Goal: Task Accomplishment & Management: Manage account settings

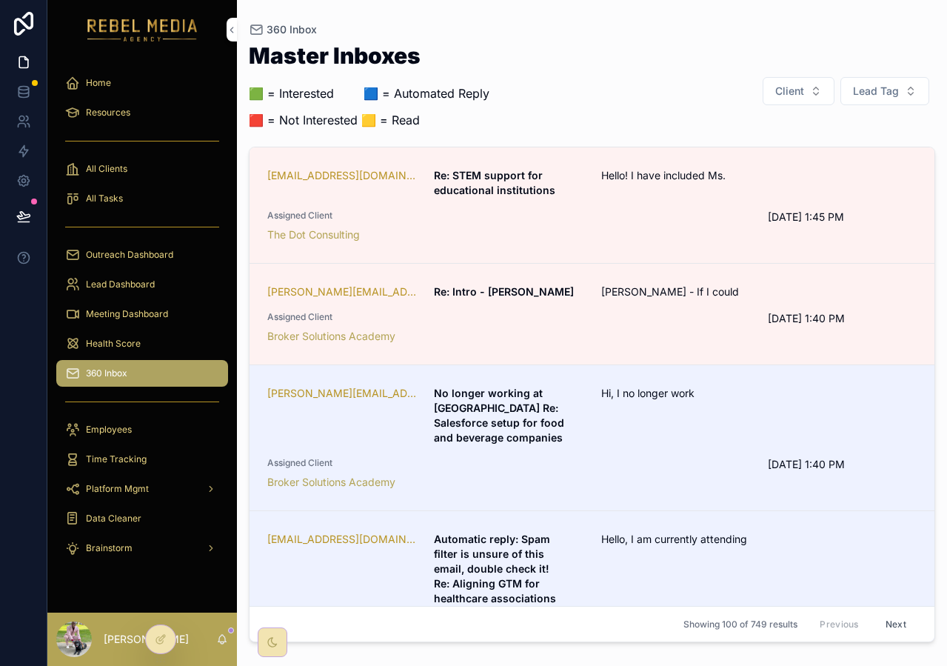
click at [150, 324] on div "Meeting Dashboard" at bounding box center [142, 314] width 154 height 24
click at [145, 340] on div "Health Score" at bounding box center [142, 344] width 154 height 24
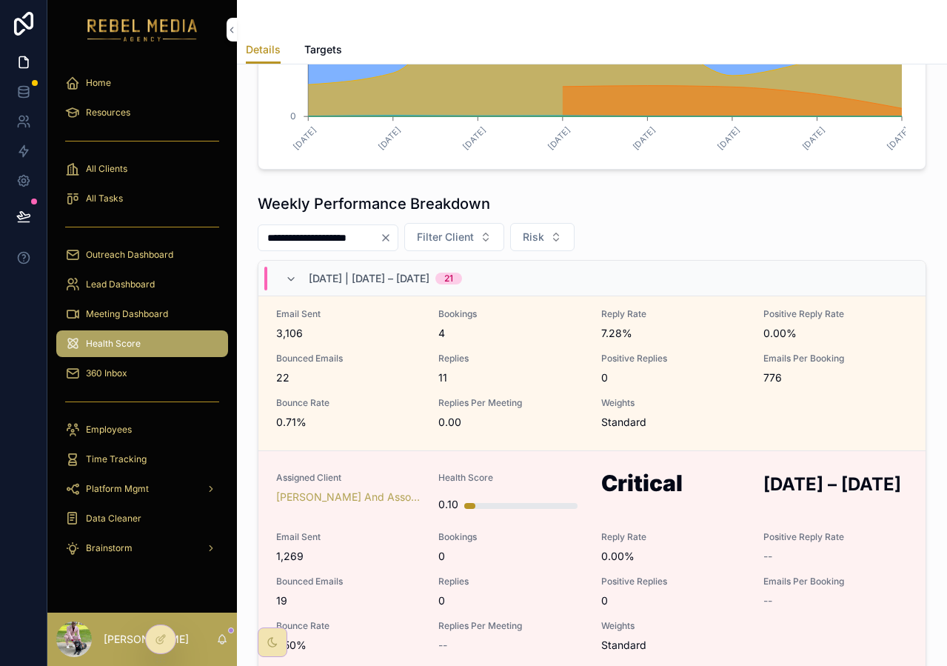
scroll to position [2125, 0]
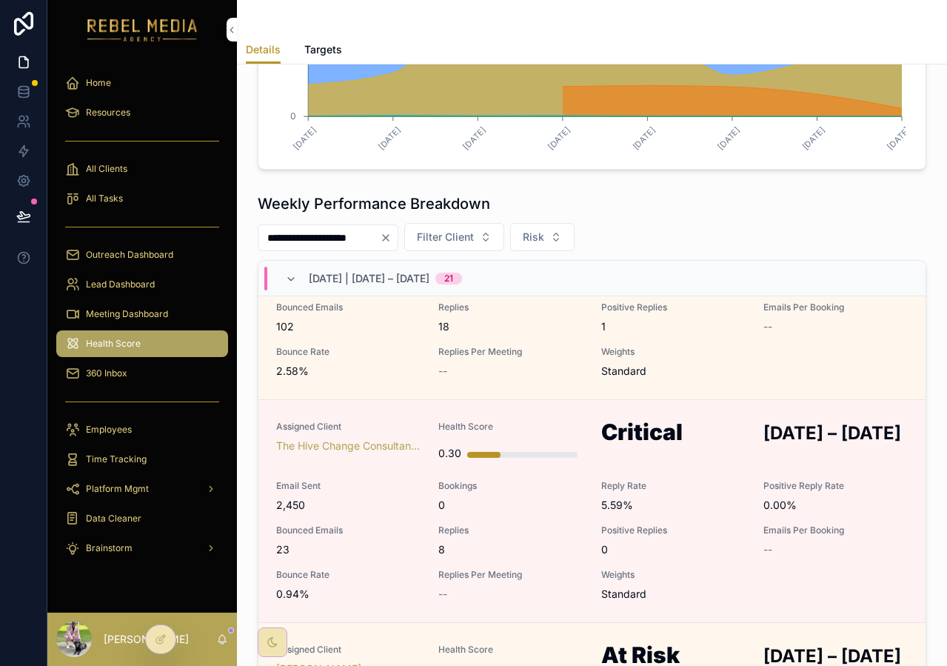
click at [133, 362] on div "360 Inbox" at bounding box center [142, 373] width 154 height 24
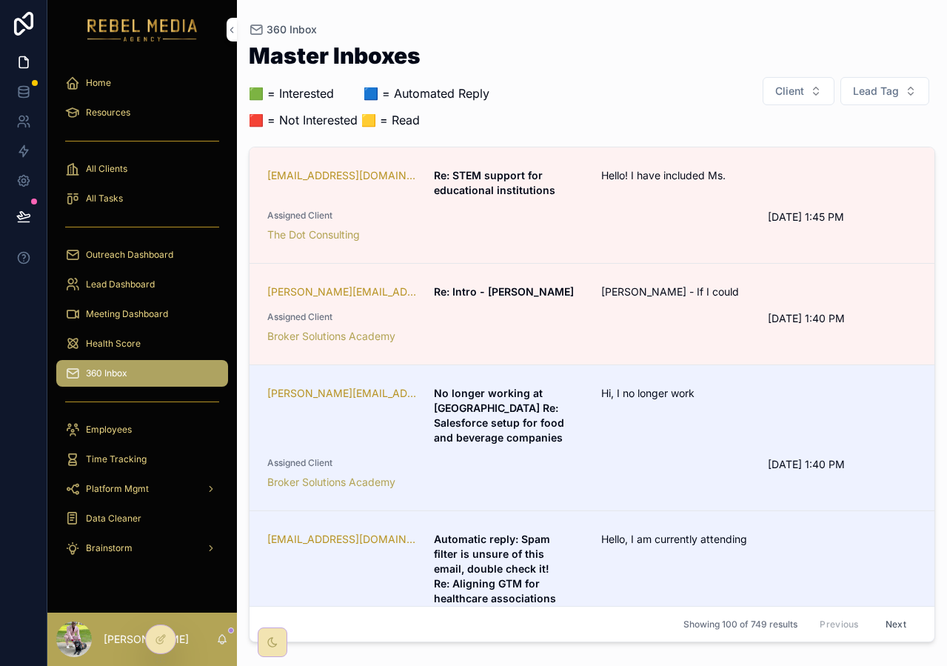
click at [643, 192] on div "Hello! I have included Ms." at bounding box center [703, 183] width 204 height 30
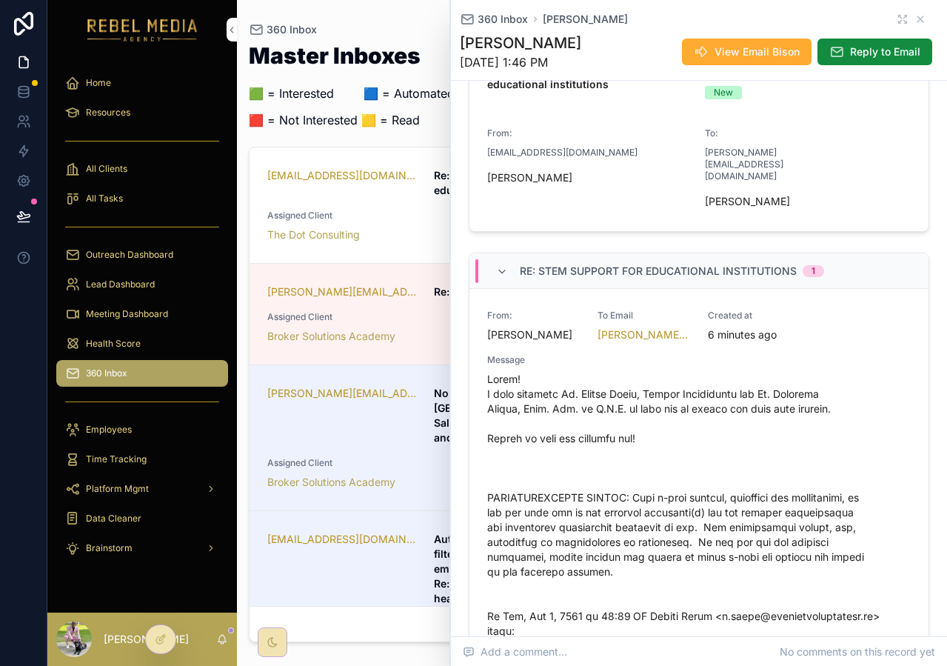
scroll to position [303, 0]
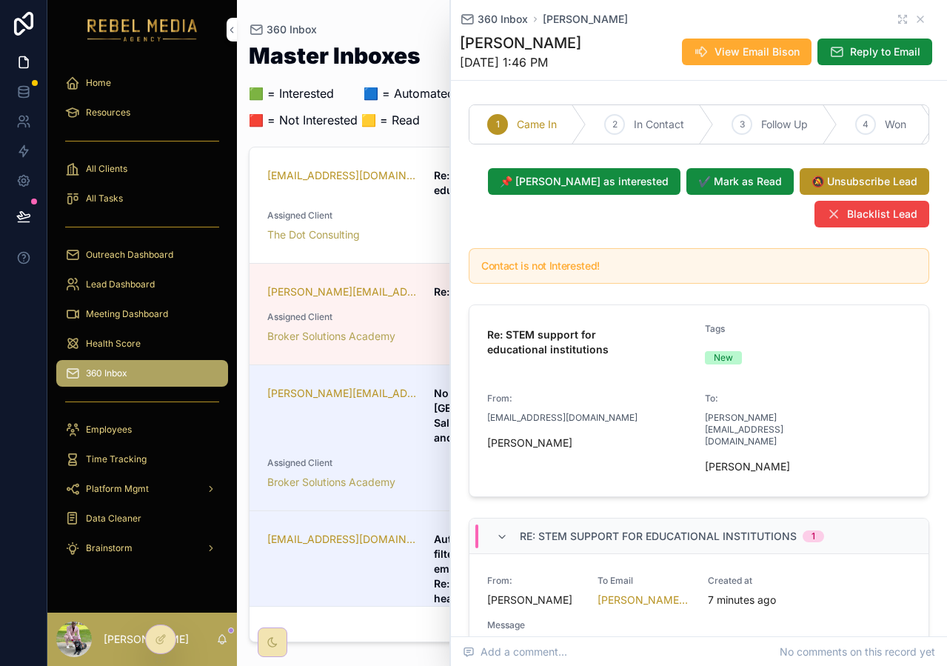
click at [628, 335] on div "Re: STEM support for educational institutions" at bounding box center [590, 342] width 206 height 38
click at [654, 233] on div "📌 [PERSON_NAME] as interested ✔️ [PERSON_NAME] as Read 🔕 Unsubscribe Lead Black…" at bounding box center [699, 197] width 478 height 71
click at [607, 271] on h5 "Contact is not Interested!" at bounding box center [698, 266] width 435 height 10
click at [549, 271] on h5 "Contact is not Interested!" at bounding box center [698, 266] width 435 height 10
click at [674, 361] on div "Re: STEM support for educational institutions" at bounding box center [590, 342] width 206 height 38
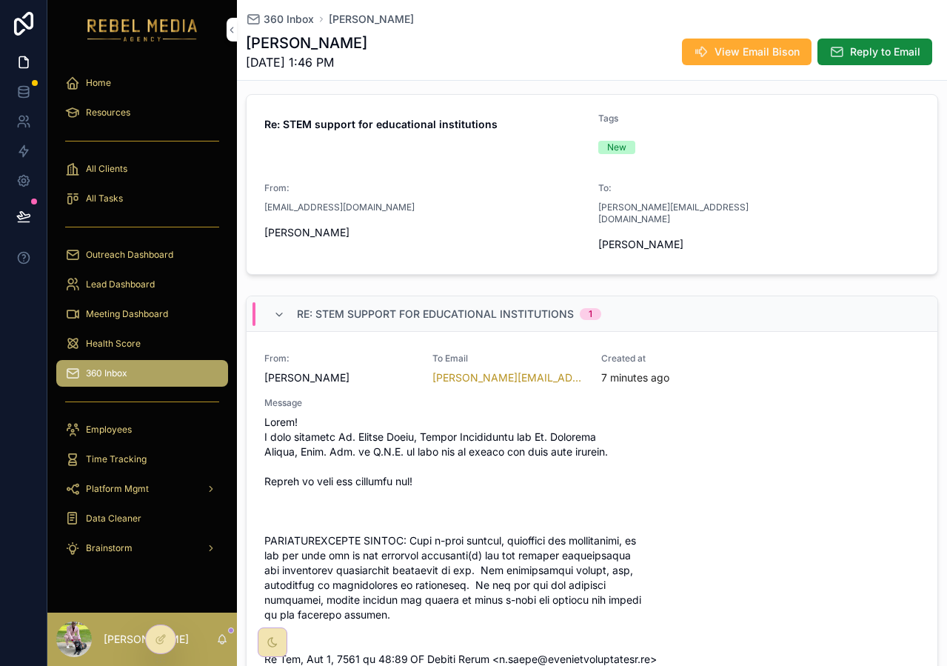
click at [847, 62] on button "Reply to Email" at bounding box center [874, 51] width 115 height 27
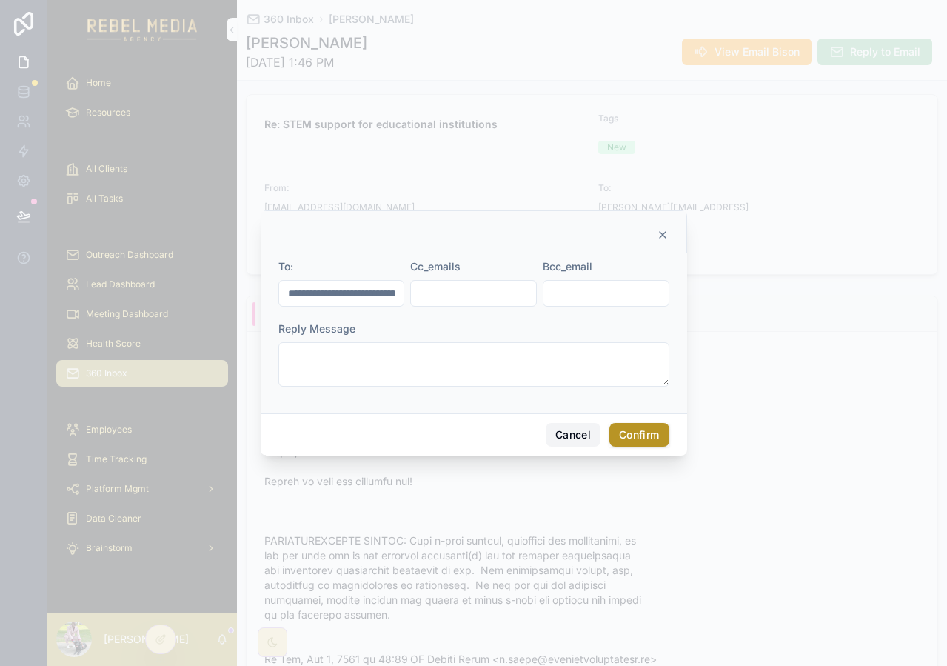
click at [569, 437] on button "Cancel" at bounding box center [573, 435] width 55 height 24
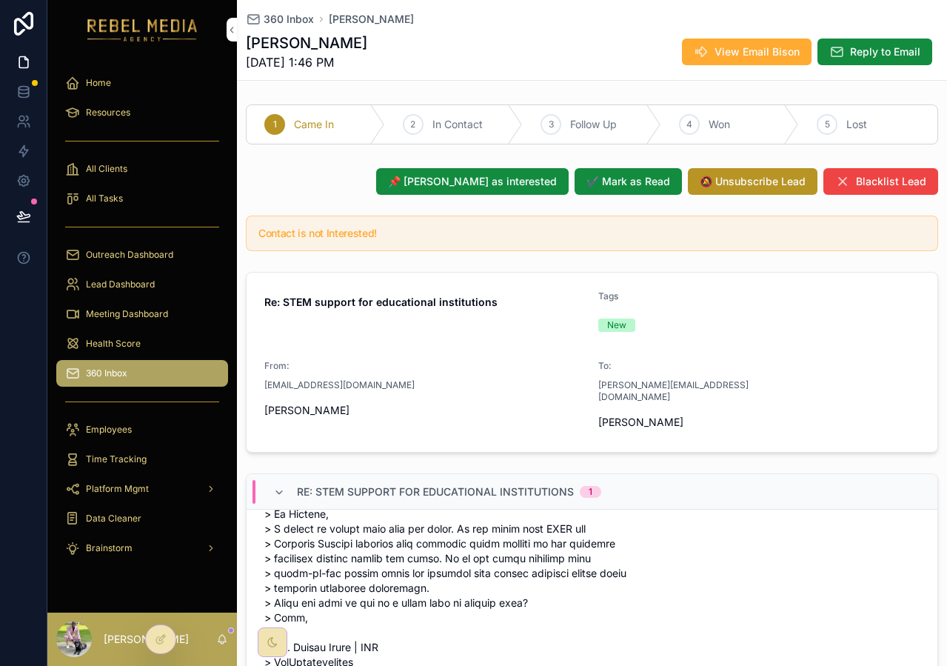
click at [488, 181] on span "📌 [PERSON_NAME] as interested" at bounding box center [472, 181] width 169 height 15
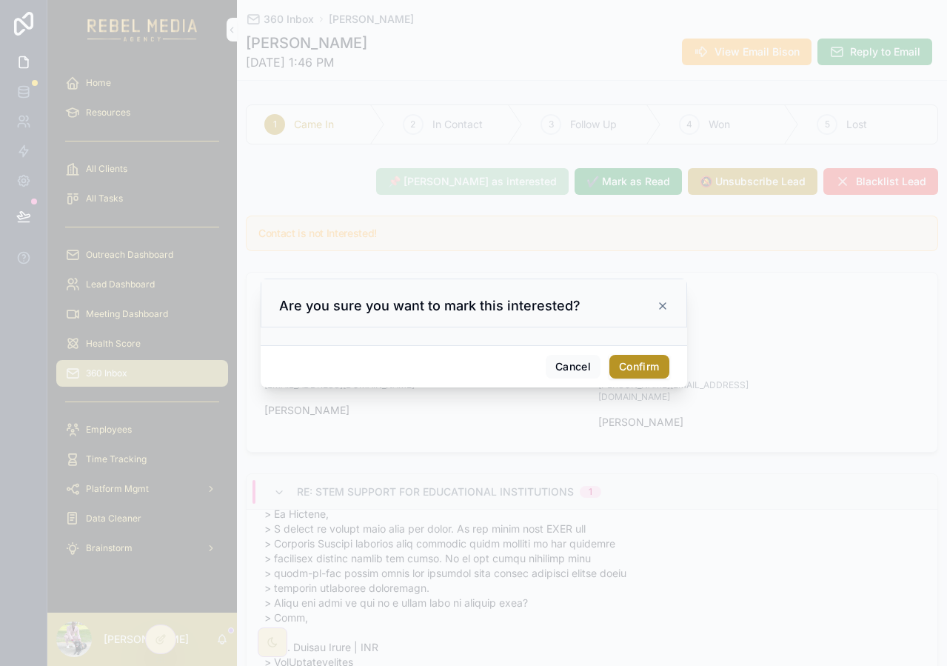
click at [641, 370] on button "Confirm" at bounding box center [638, 367] width 59 height 24
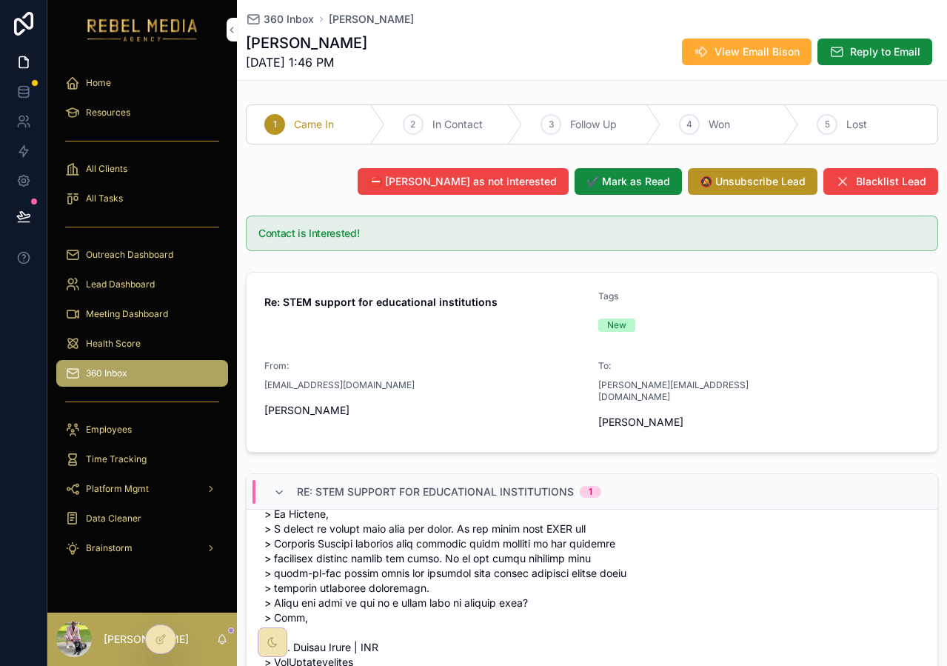
click at [293, 18] on span "360 Inbox" at bounding box center [289, 19] width 50 height 15
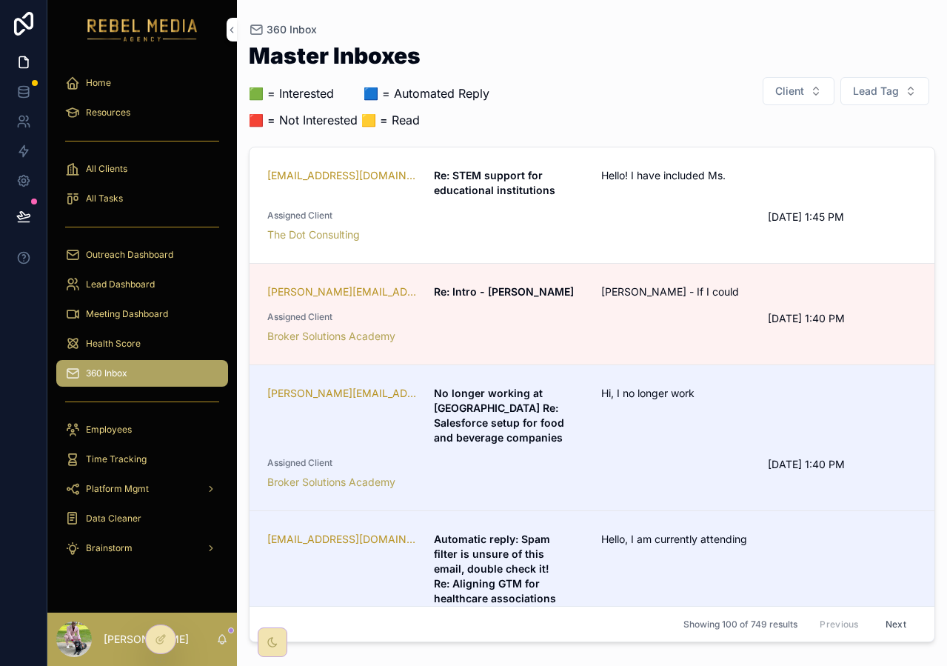
click at [586, 326] on div "Assigned Client Broker Solutions Academy" at bounding box center [508, 327] width 483 height 33
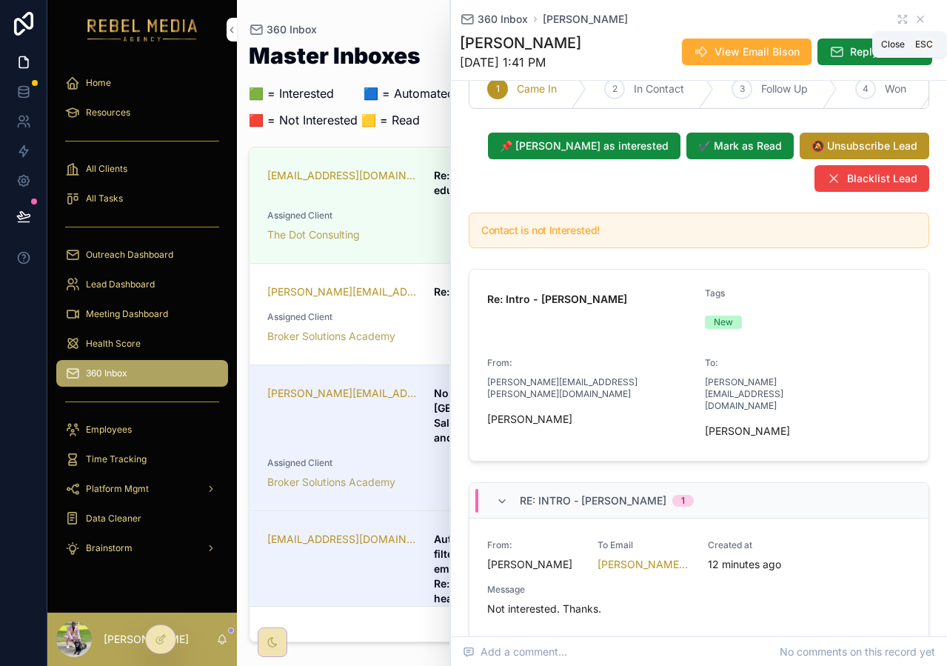
click at [917, 17] on icon "scrollable content" at bounding box center [920, 19] width 6 height 6
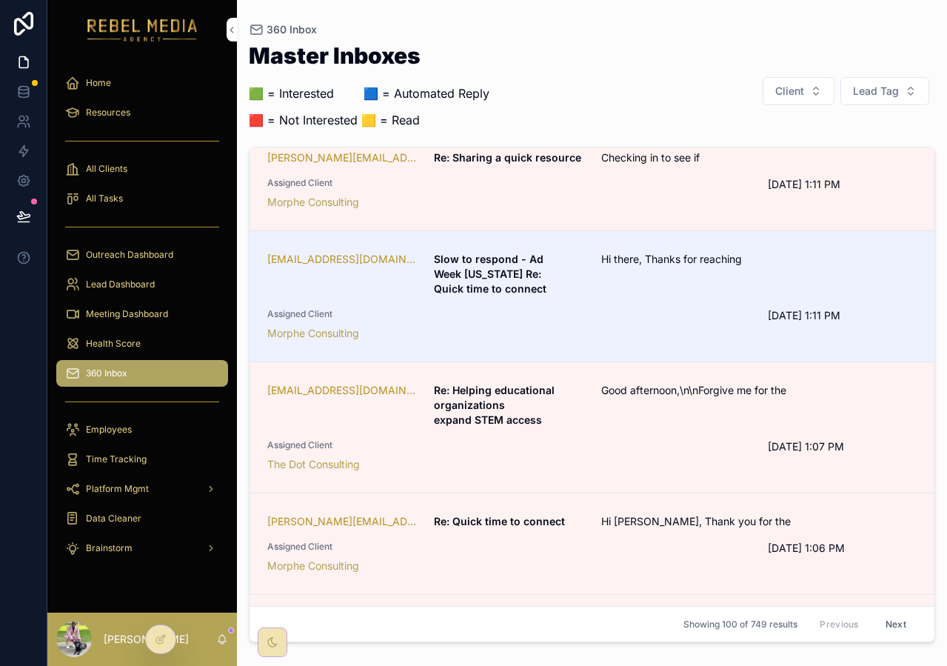
scroll to position [1419, 0]
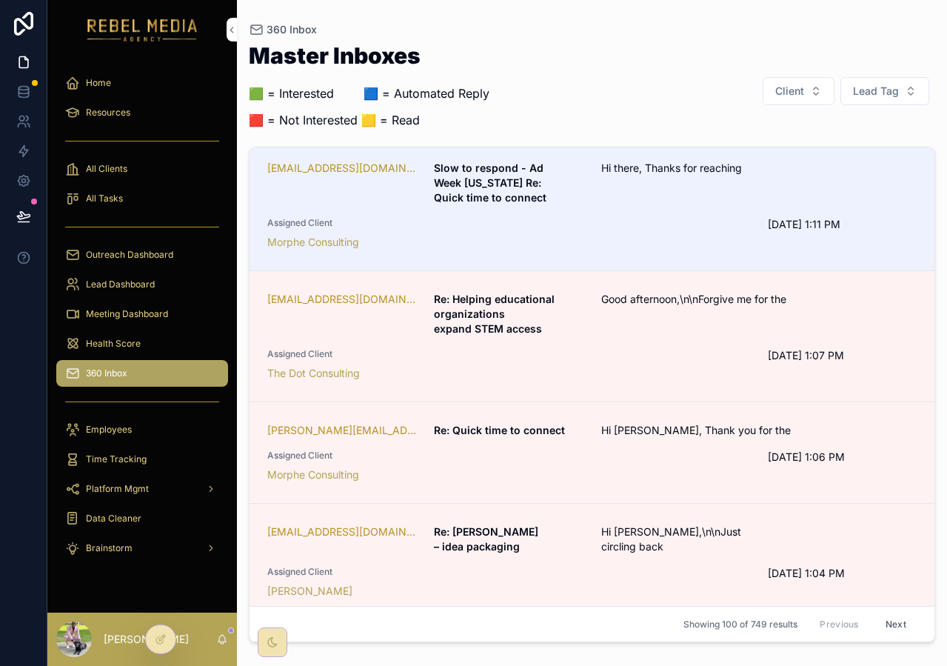
click at [618, 467] on div "Morphe Consulting" at bounding box center [508, 474] width 483 height 15
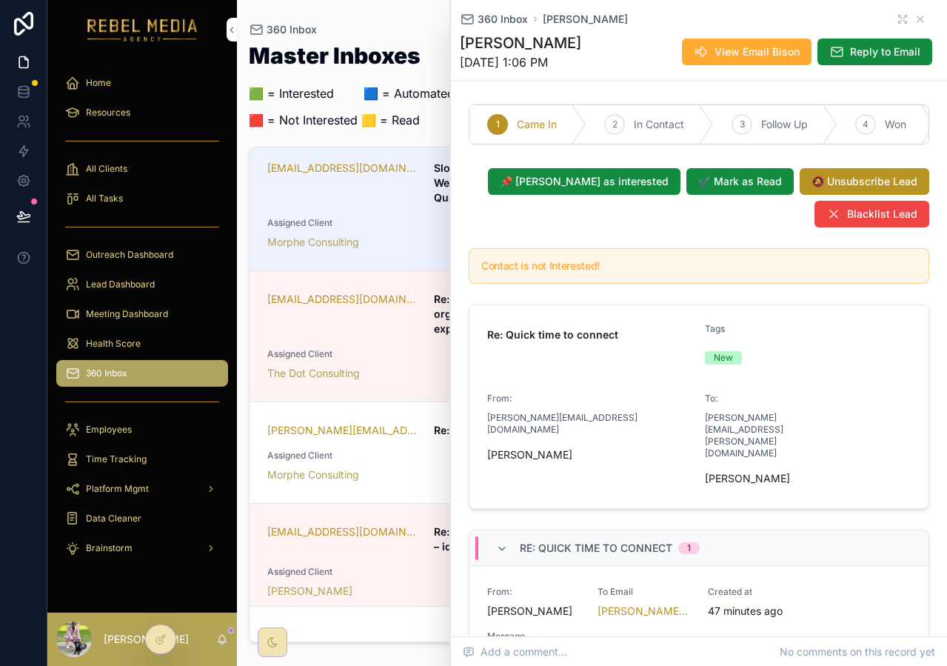
click at [643, 189] on span "📌 [PERSON_NAME] as interested" at bounding box center [584, 181] width 169 height 15
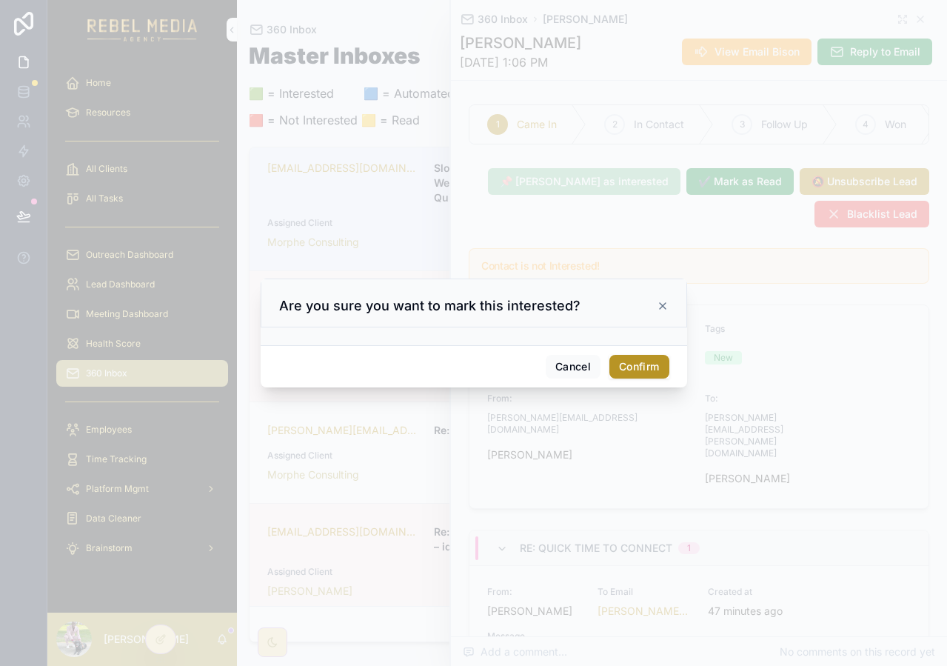
click at [643, 372] on button "Confirm" at bounding box center [638, 367] width 59 height 24
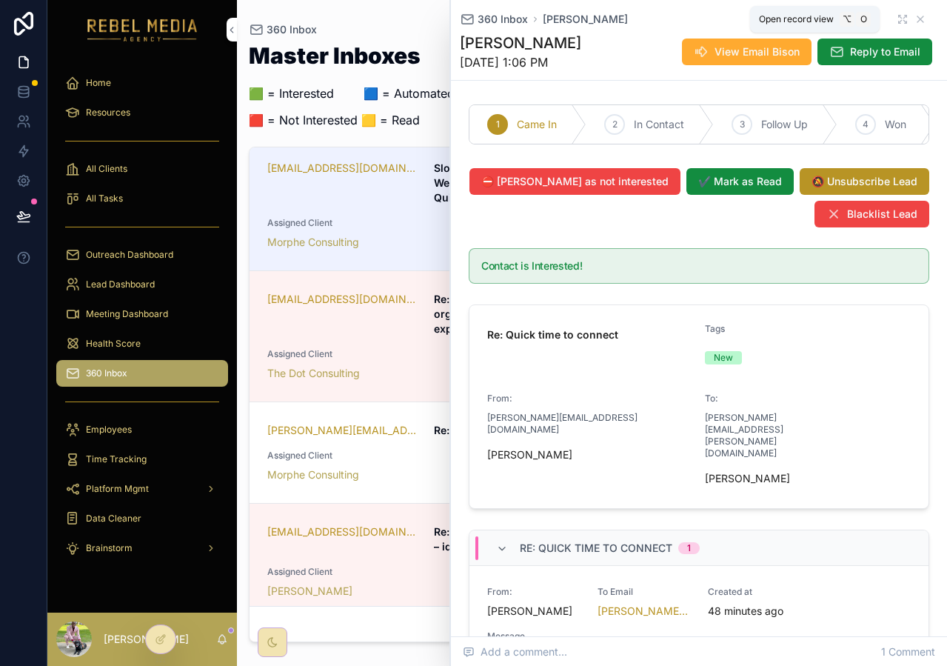
click at [896, 23] on icon "scrollable content" at bounding box center [902, 19] width 12 height 12
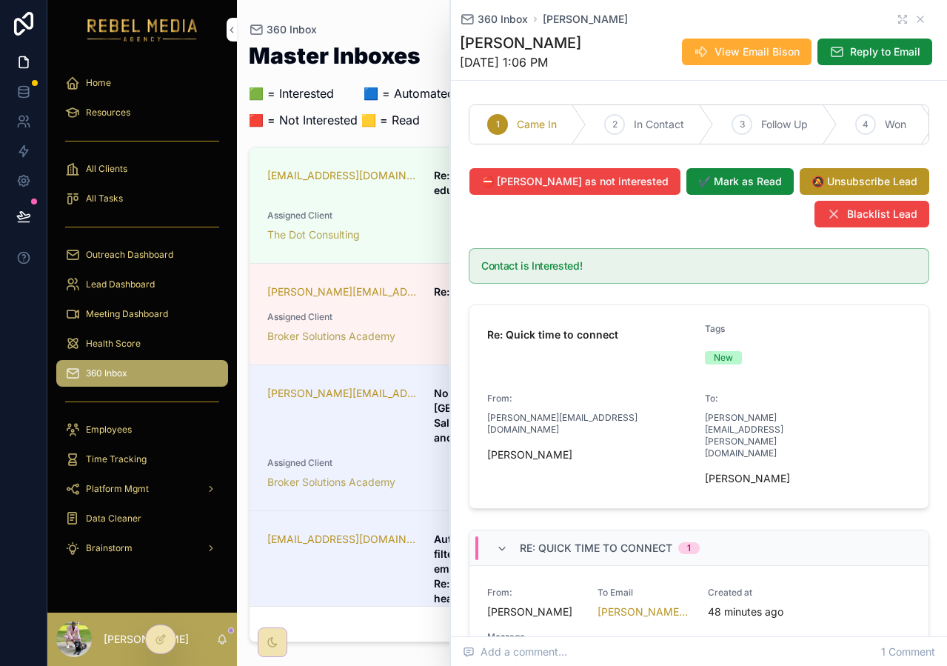
click at [915, 18] on div "360 Inbox [PERSON_NAME]" at bounding box center [699, 19] width 478 height 15
click at [914, 21] on icon "scrollable content" at bounding box center [920, 19] width 12 height 12
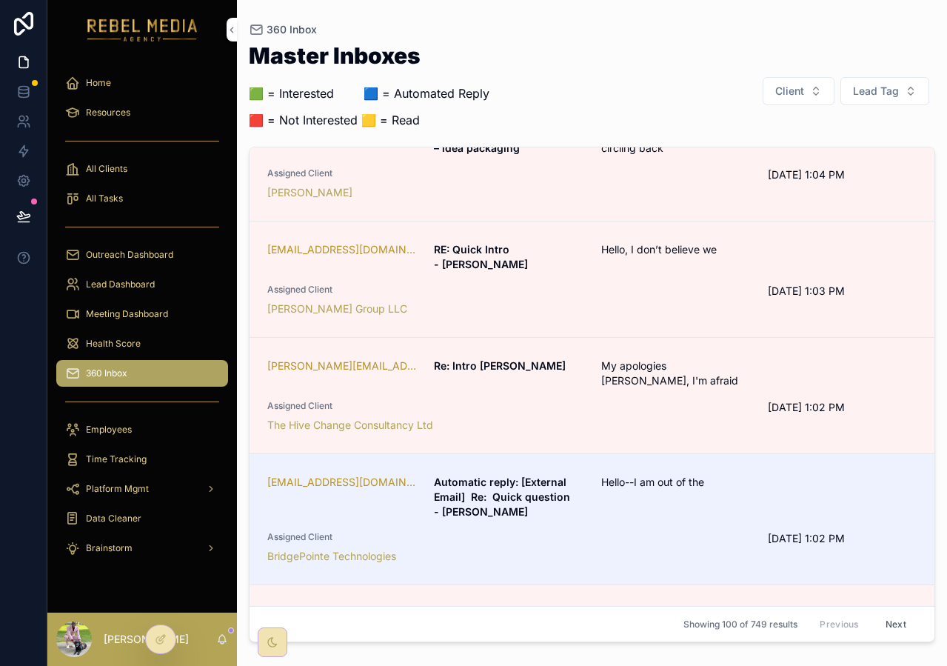
scroll to position [1819, 0]
click at [661, 416] on div "The Hive Change Consultancy Ltd" at bounding box center [508, 423] width 483 height 15
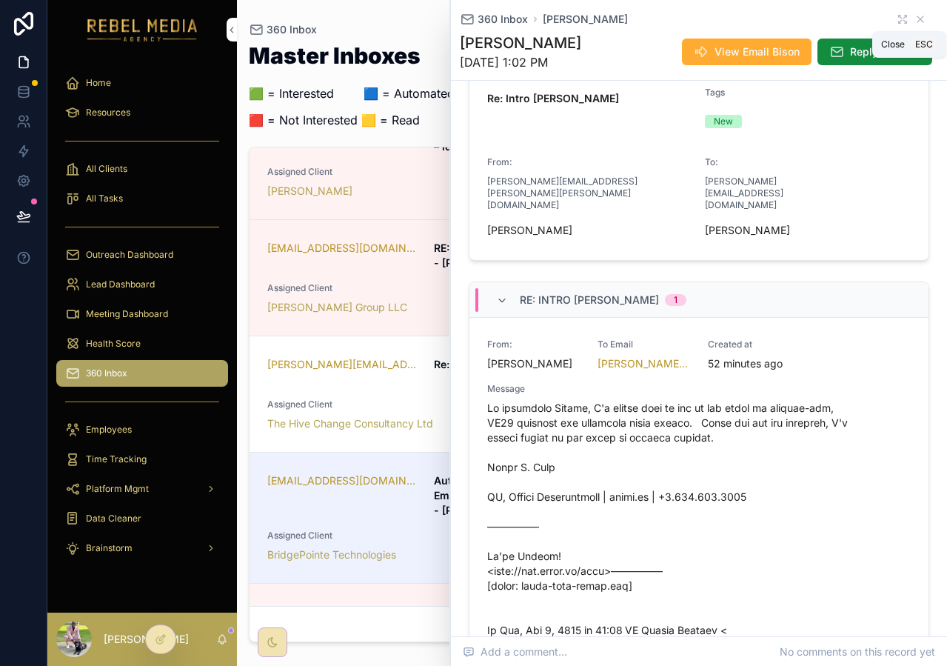
click at [914, 19] on icon "scrollable content" at bounding box center [920, 19] width 12 height 12
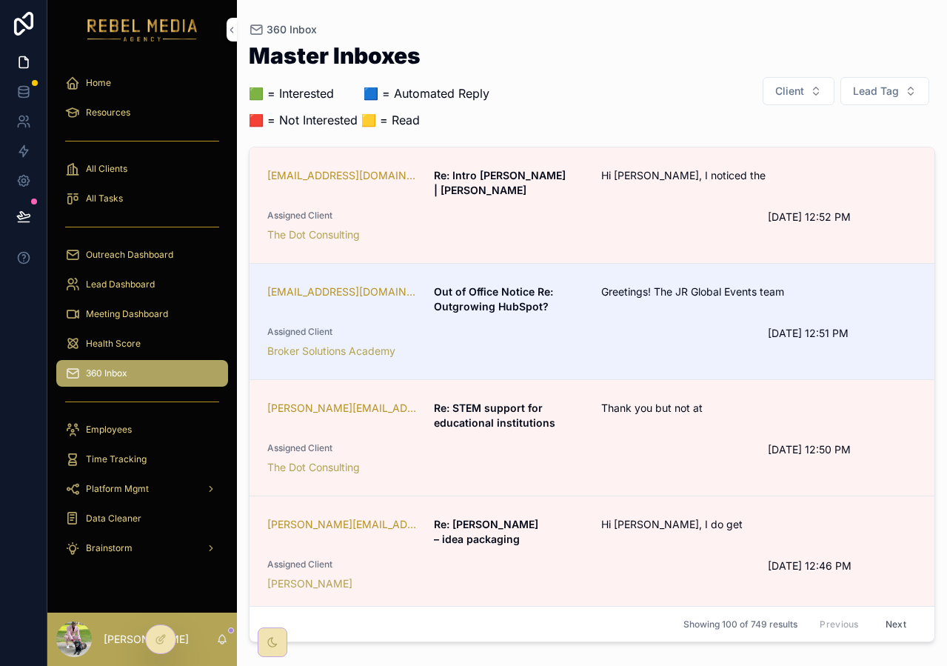
scroll to position [2721, 0]
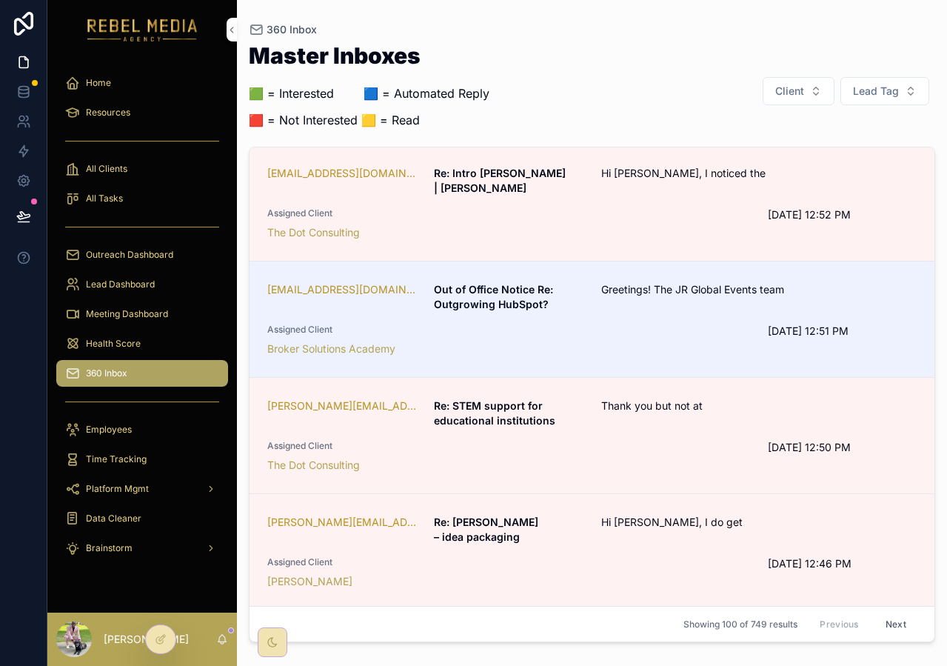
click at [550, 556] on div "Assigned Client [PERSON_NAME]" at bounding box center [508, 572] width 483 height 33
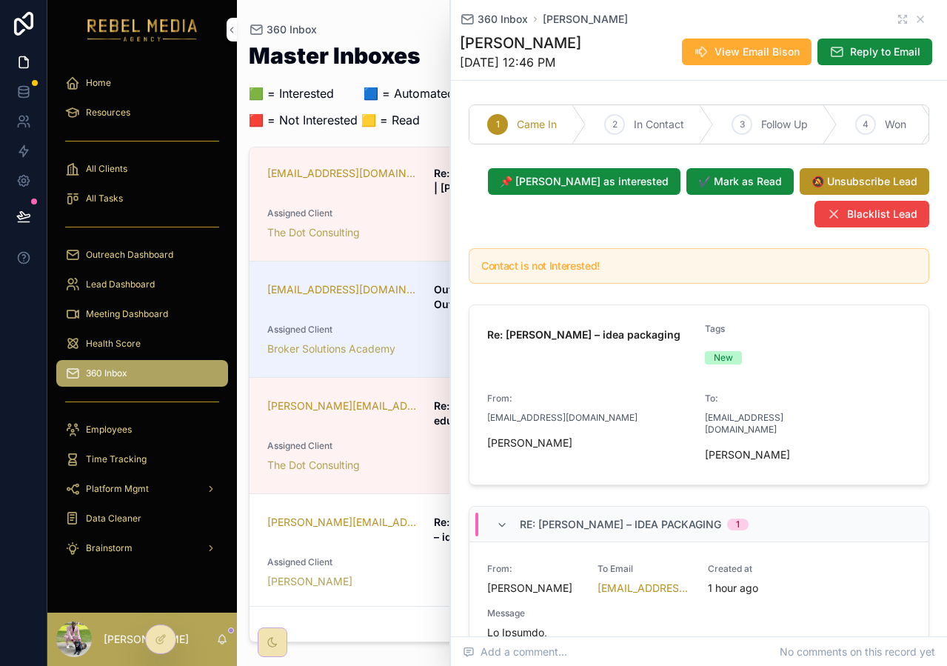
click at [632, 189] on span "📌 [PERSON_NAME] as interested" at bounding box center [584, 181] width 169 height 15
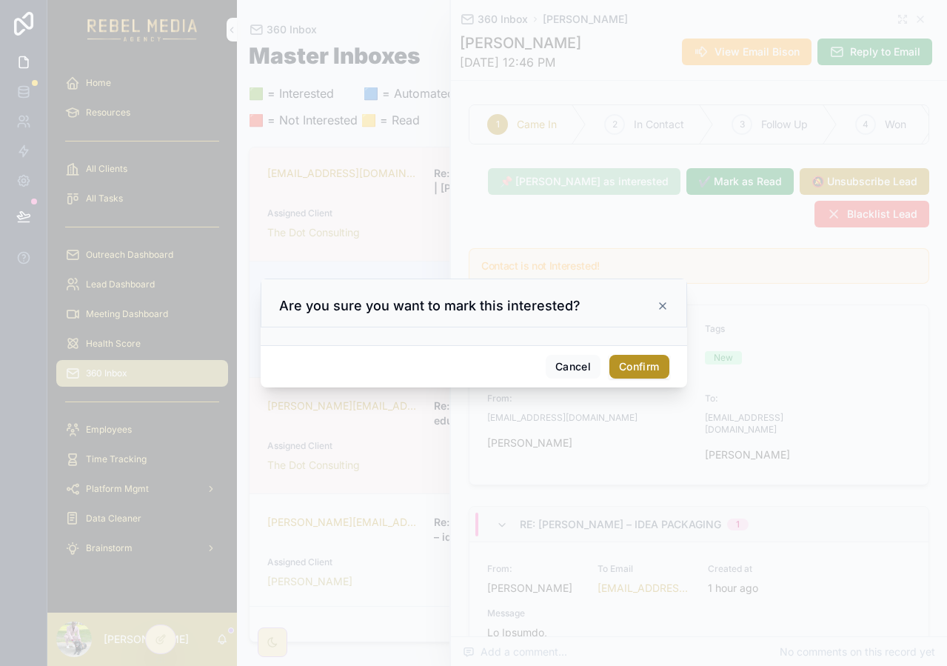
click at [643, 366] on button "Confirm" at bounding box center [638, 367] width 59 height 24
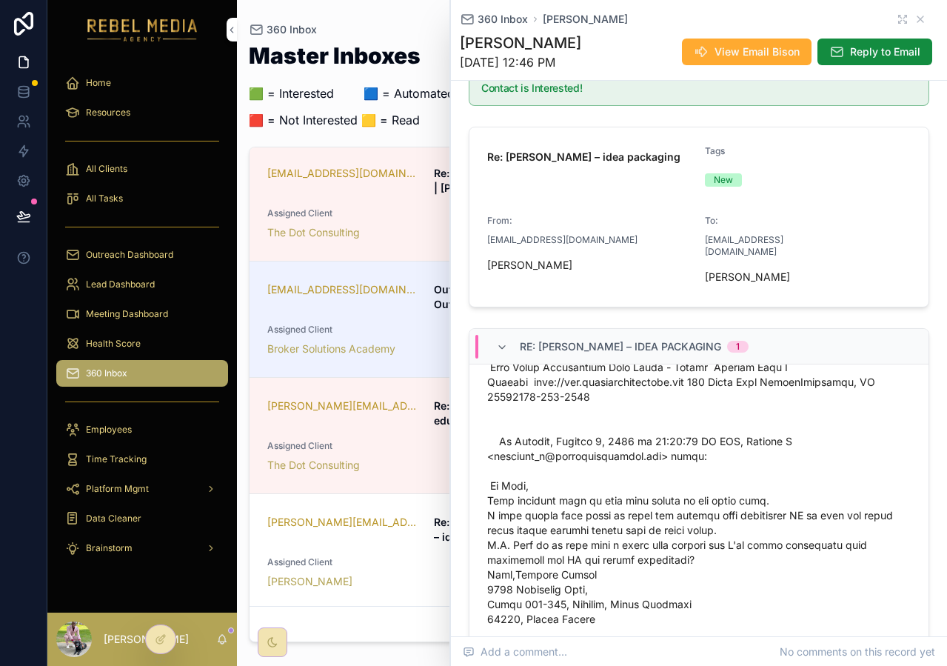
scroll to position [164, 0]
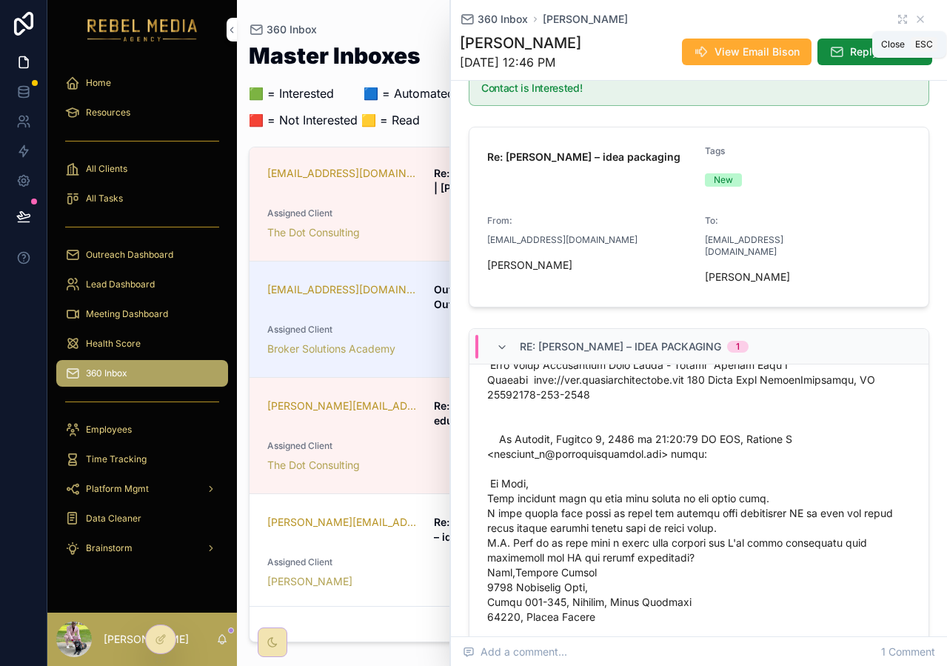
click at [914, 17] on icon "scrollable content" at bounding box center [920, 19] width 12 height 12
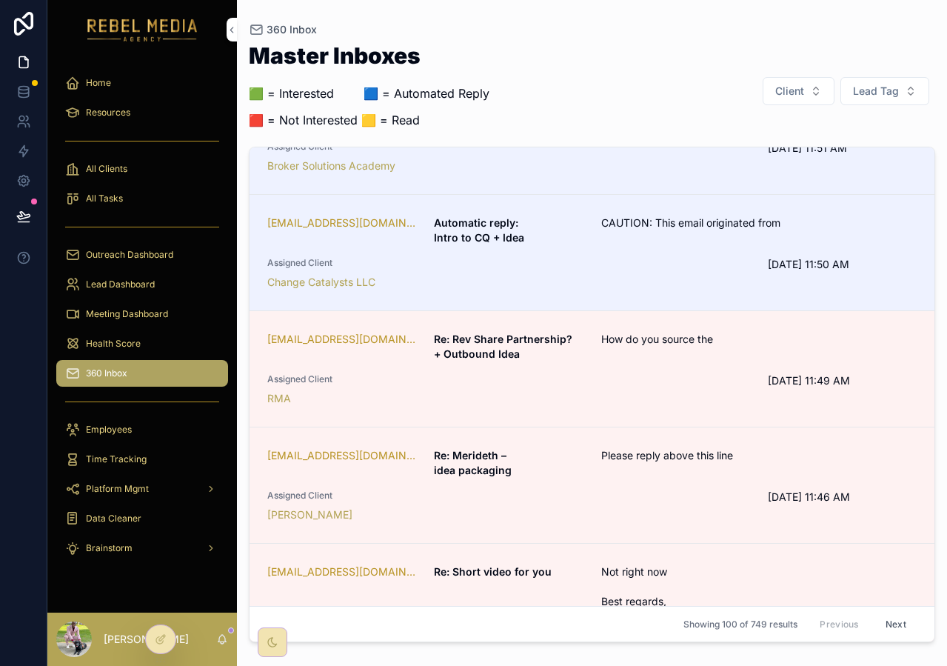
scroll to position [5865, 0]
click at [651, 392] on div "RMA" at bounding box center [508, 399] width 483 height 15
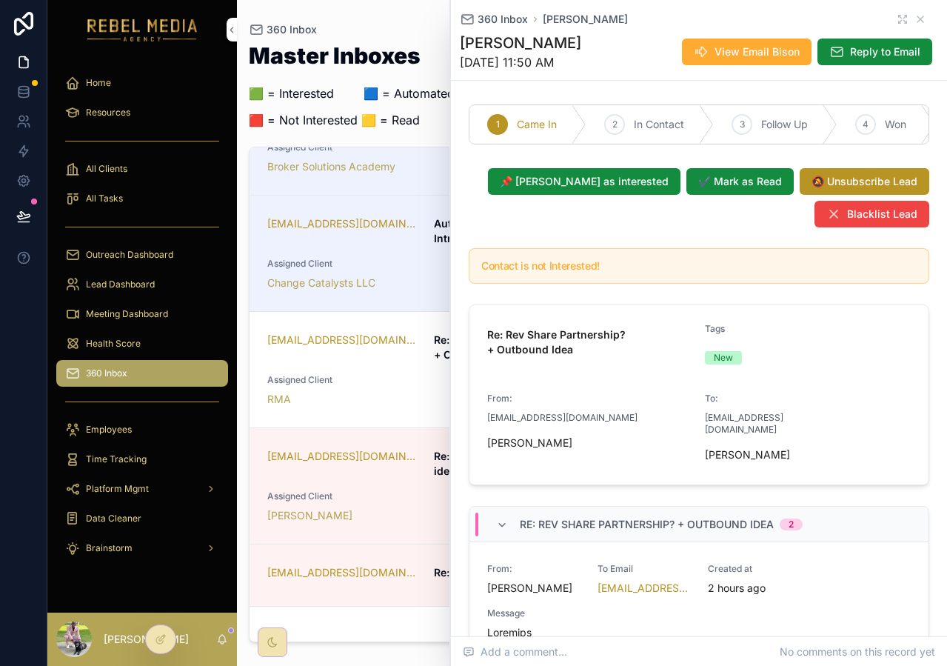
click at [639, 189] on span "📌 [PERSON_NAME] as interested" at bounding box center [584, 181] width 169 height 15
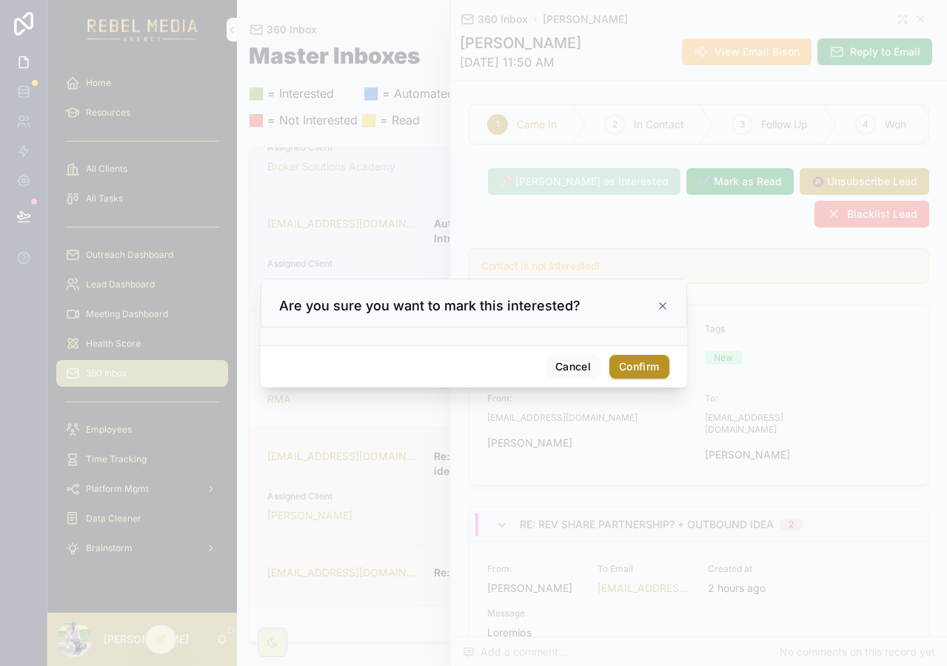
click at [656, 380] on div "Cancel Confirm" at bounding box center [474, 366] width 426 height 42
click at [651, 364] on button "Confirm" at bounding box center [638, 367] width 59 height 24
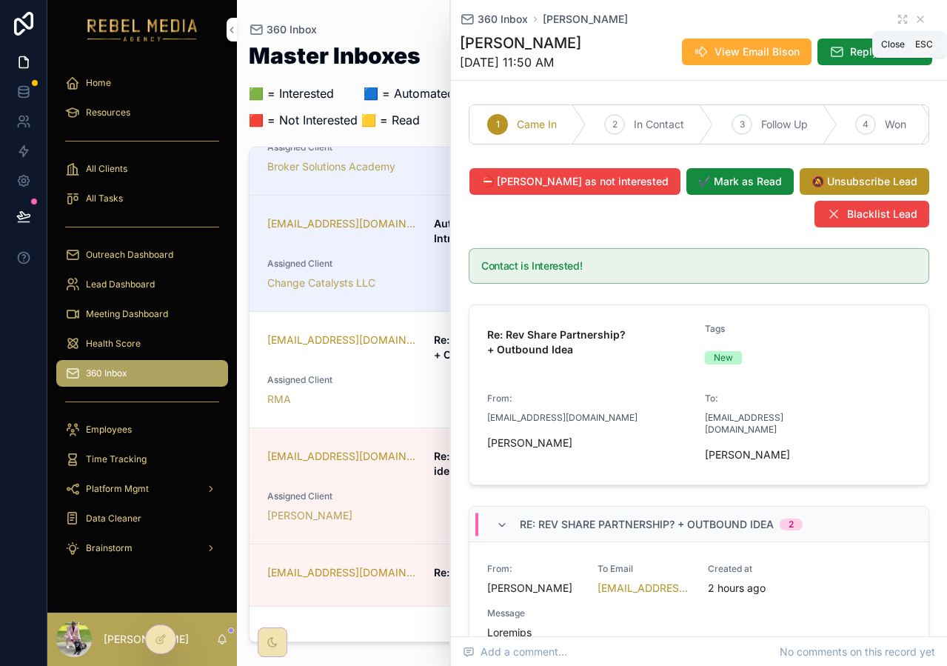
click at [917, 20] on icon "scrollable content" at bounding box center [920, 19] width 6 height 6
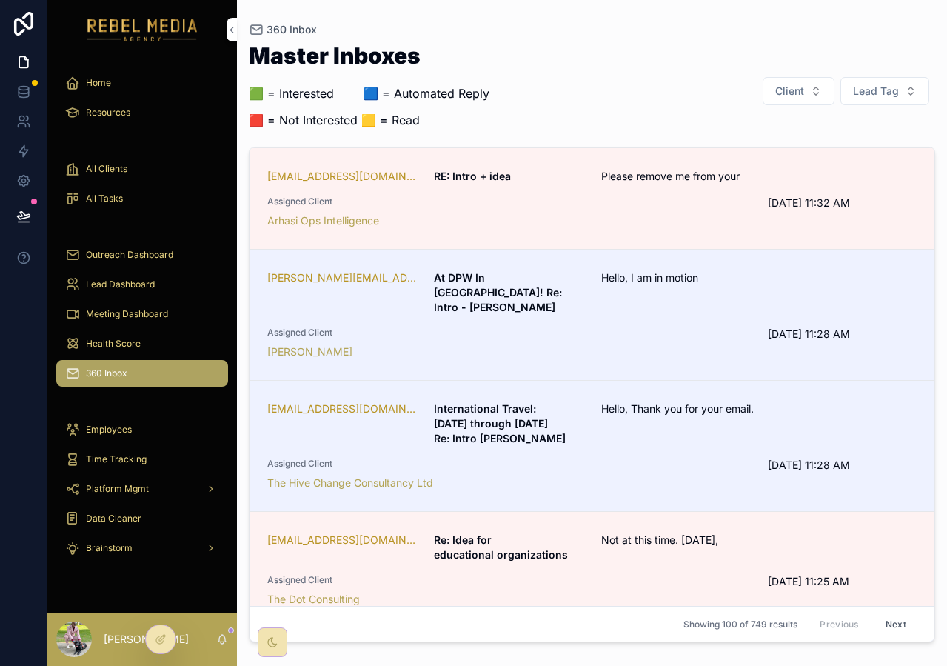
scroll to position [7078, 0]
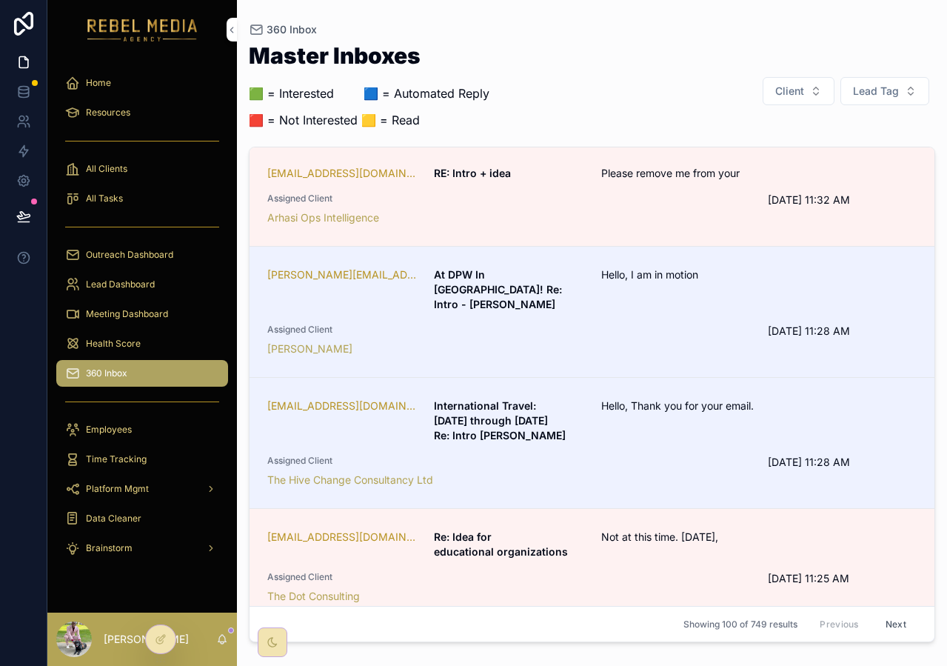
click at [639, 277] on div "Hello, I am in motion" at bounding box center [703, 289] width 204 height 44
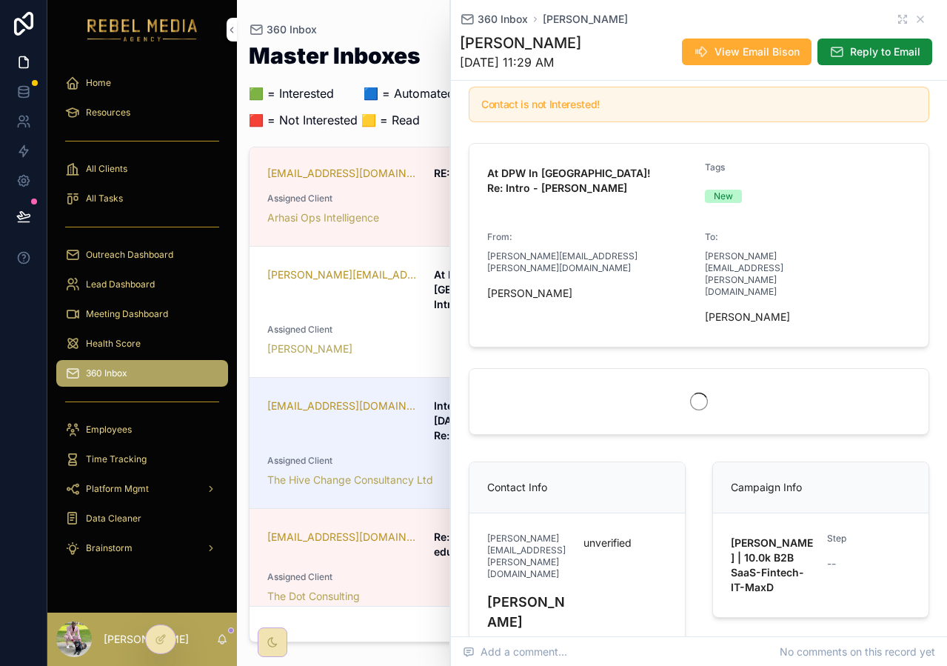
scroll to position [281, 0]
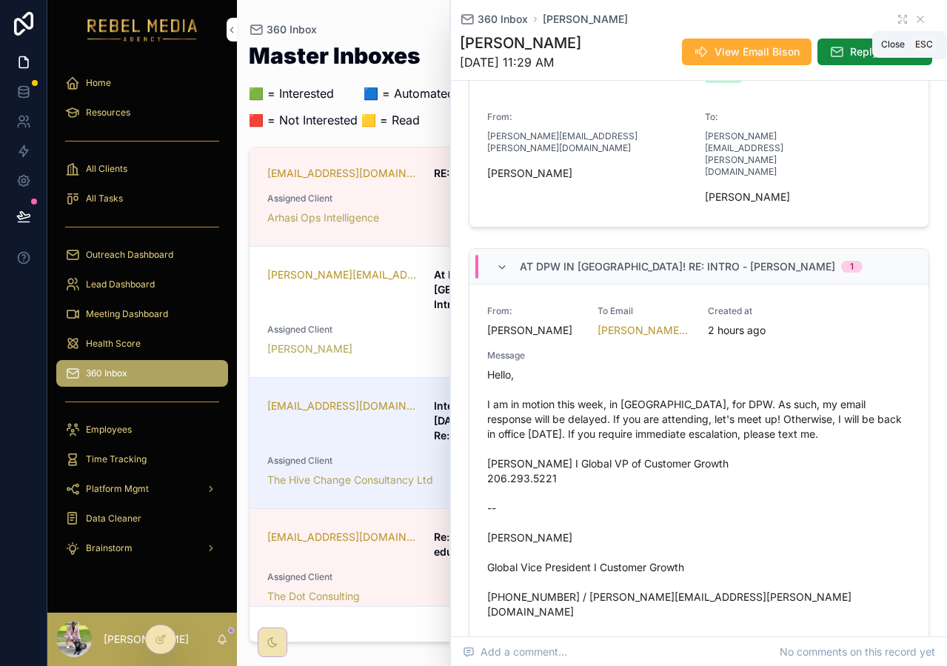
click at [914, 19] on icon "scrollable content" at bounding box center [920, 19] width 12 height 12
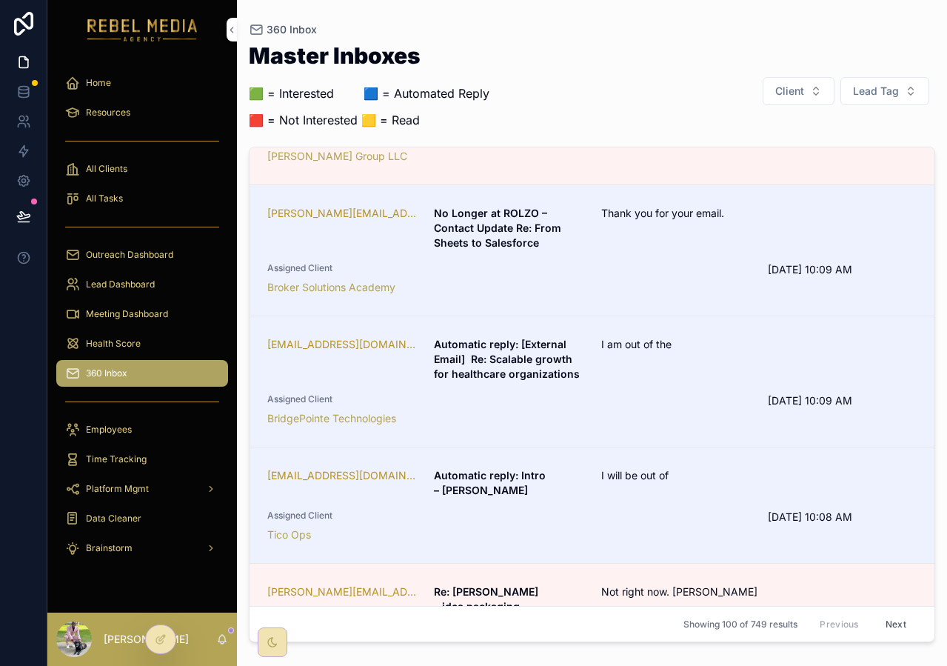
scroll to position [11410, 0]
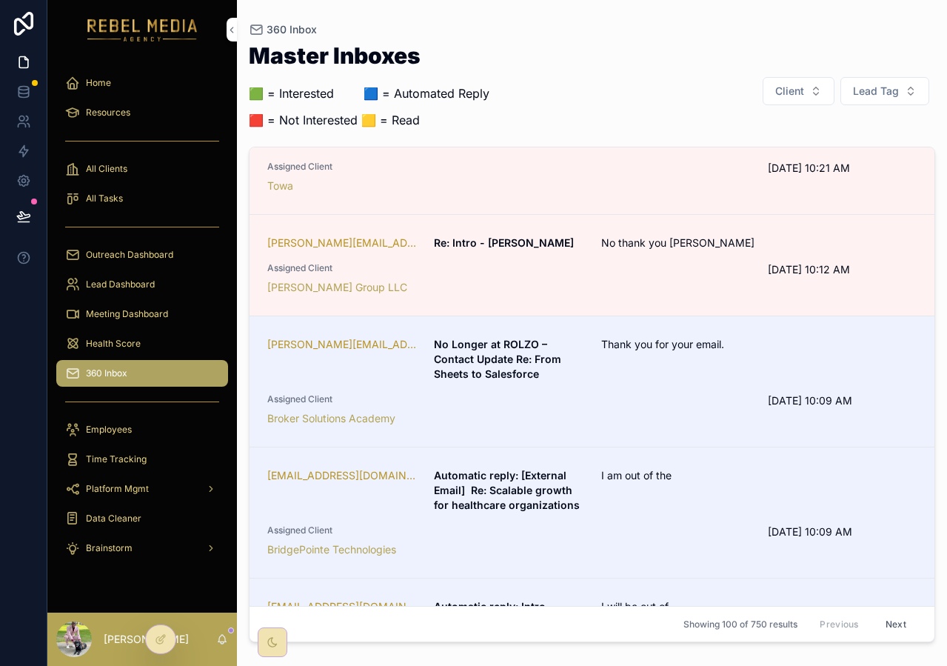
click at [805, 93] on button "Client" at bounding box center [798, 91] width 72 height 28
click at [867, 86] on span "Lead Tag" at bounding box center [876, 91] width 46 height 15
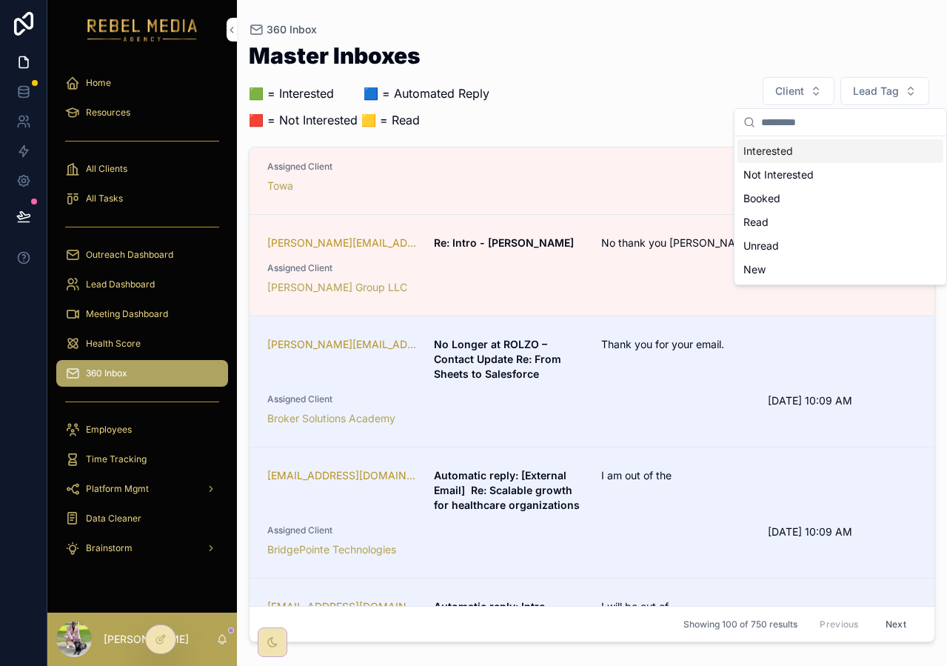
click at [819, 155] on div "Interested" at bounding box center [840, 151] width 206 height 24
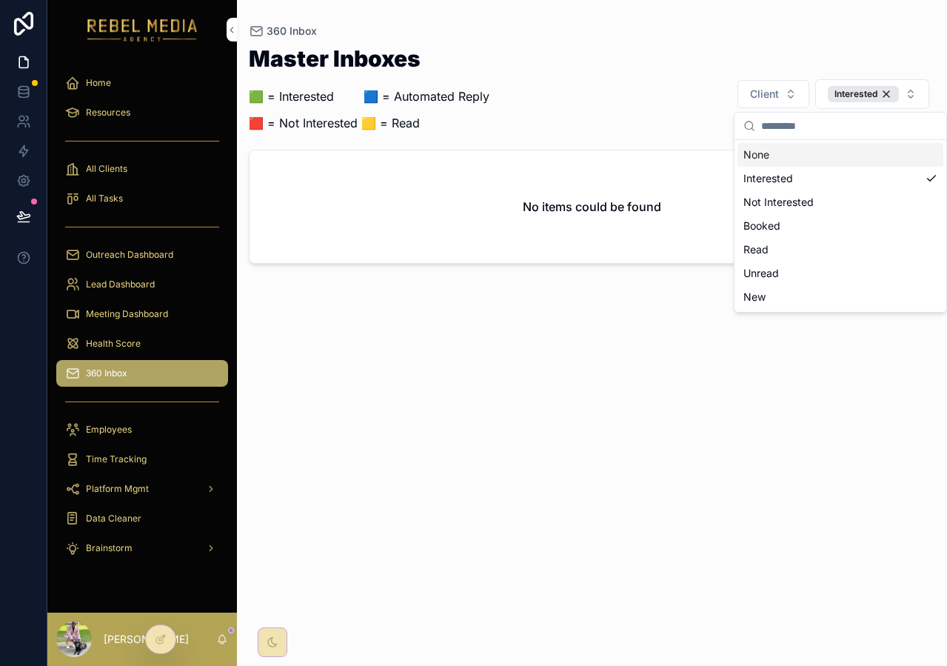
click at [770, 76] on div "Master Inboxes 🟩 = Interested ‎ ‎ ‎ ‎ ‎ ‎‎ ‎ 🟦 = Automated Reply 🟥 = Not Intere…" at bounding box center [592, 93] width 686 height 93
click at [882, 88] on div "Interested" at bounding box center [863, 94] width 71 height 16
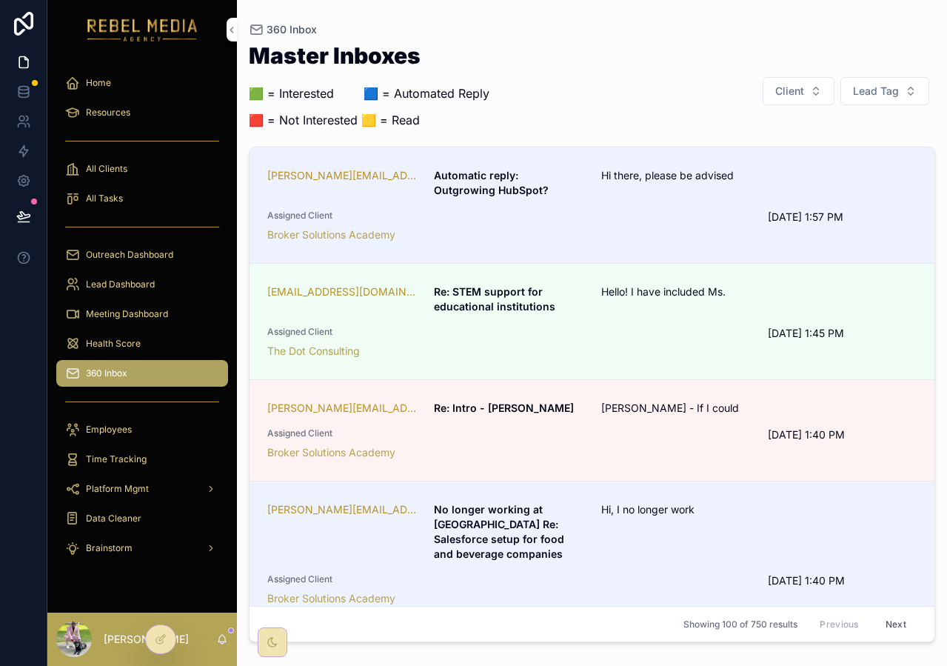
click at [158, 346] on div "Health Score" at bounding box center [142, 344] width 154 height 24
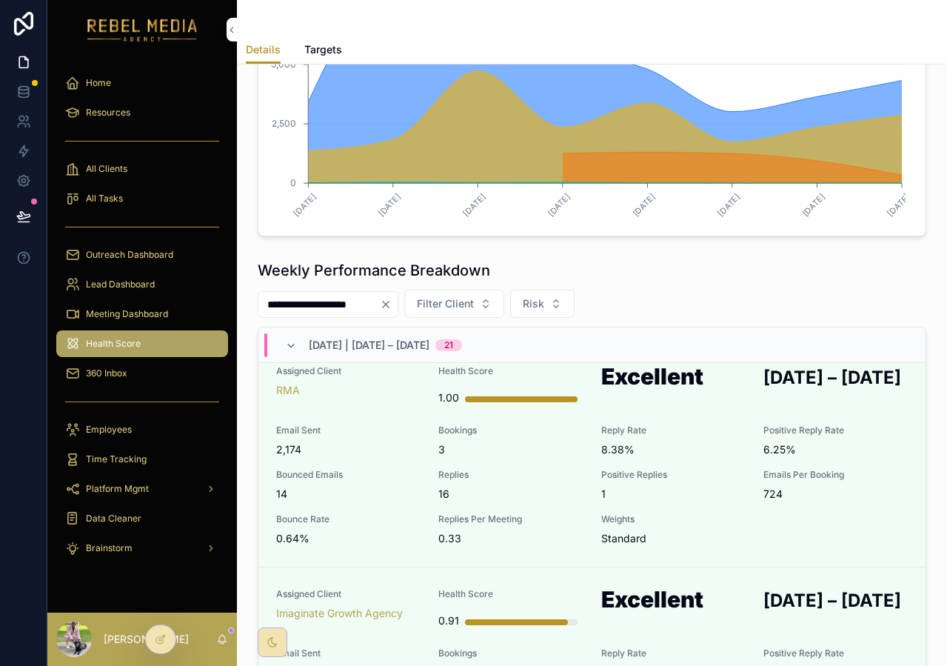
scroll to position [11, 0]
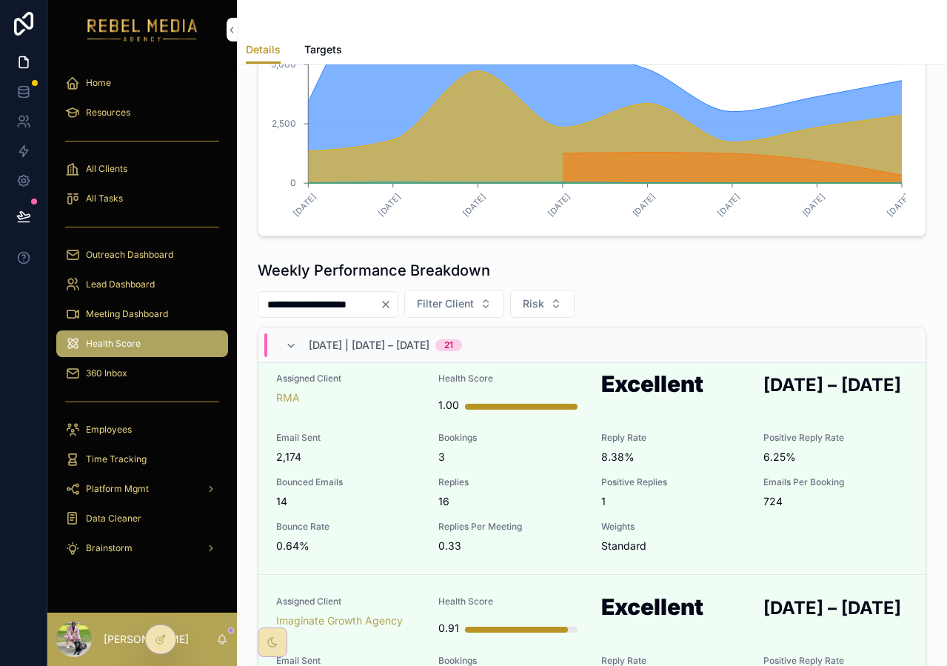
click at [142, 312] on span "Meeting Dashboard" at bounding box center [127, 314] width 82 height 12
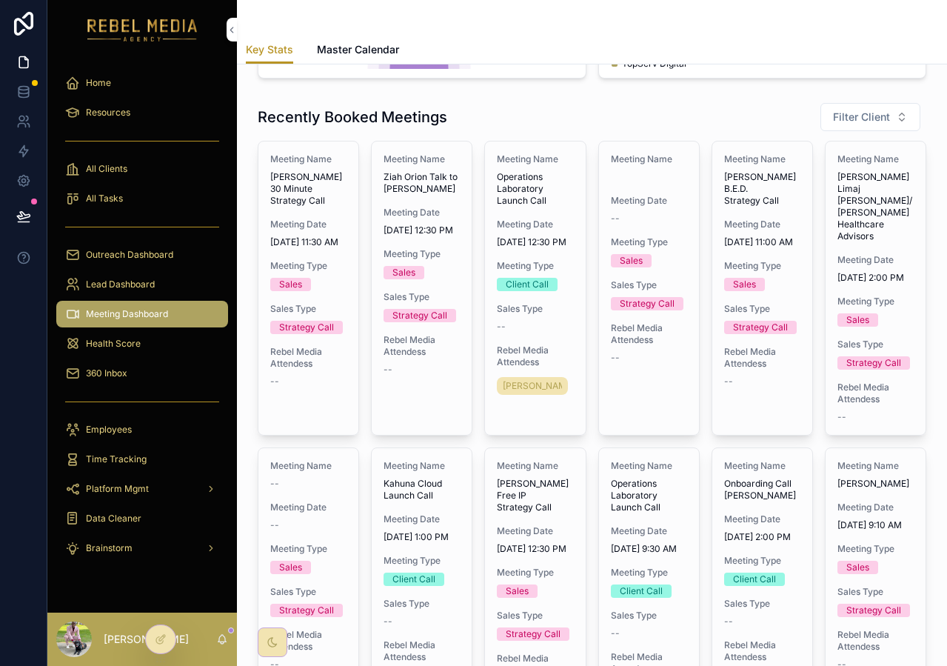
scroll to position [874, 0]
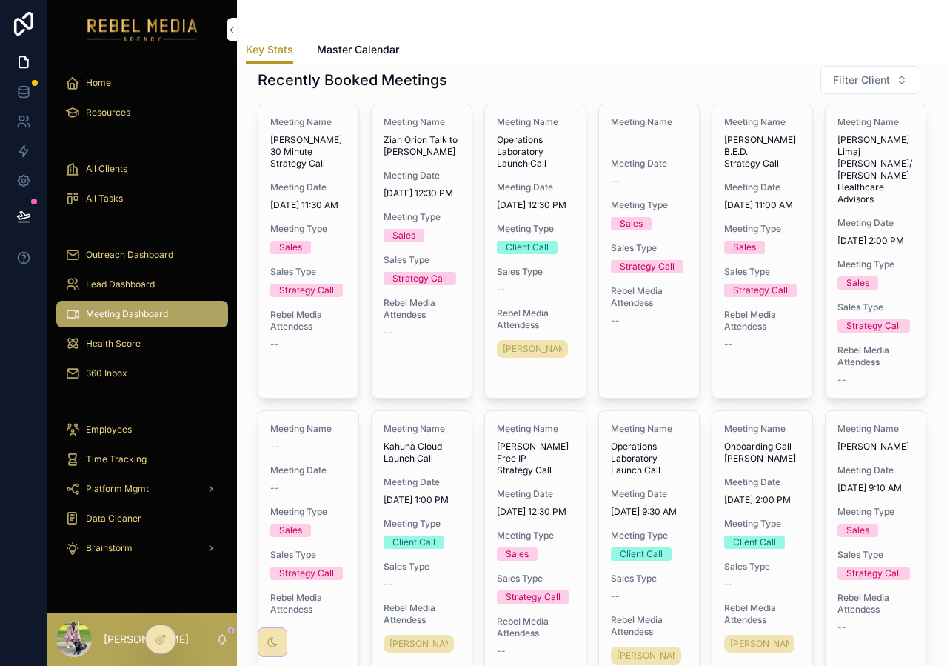
click at [135, 286] on span "Lead Dashboard" at bounding box center [120, 284] width 69 height 12
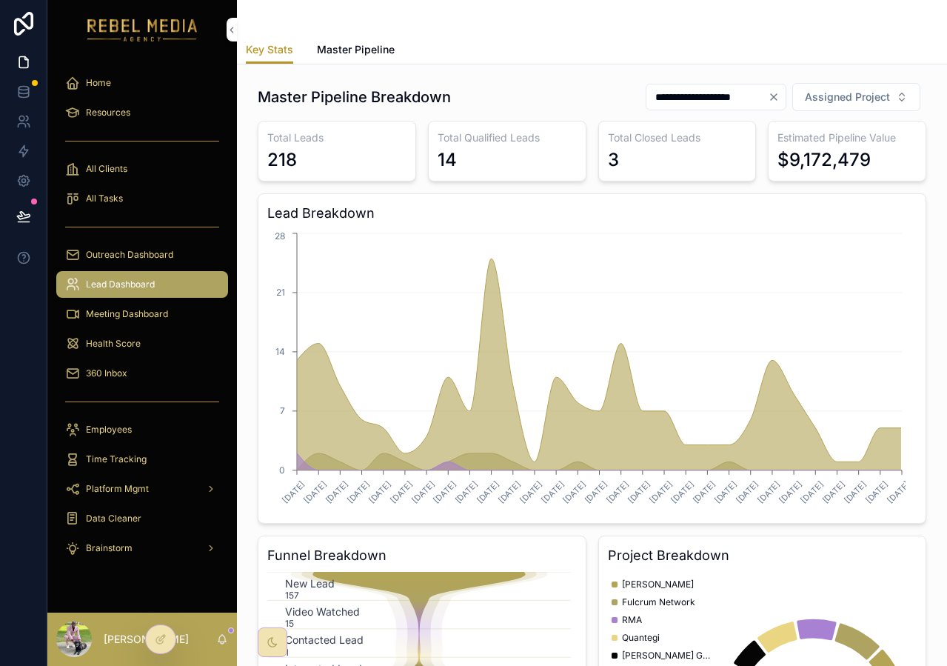
click at [356, 51] on span "Master Pipeline" at bounding box center [356, 49] width 78 height 15
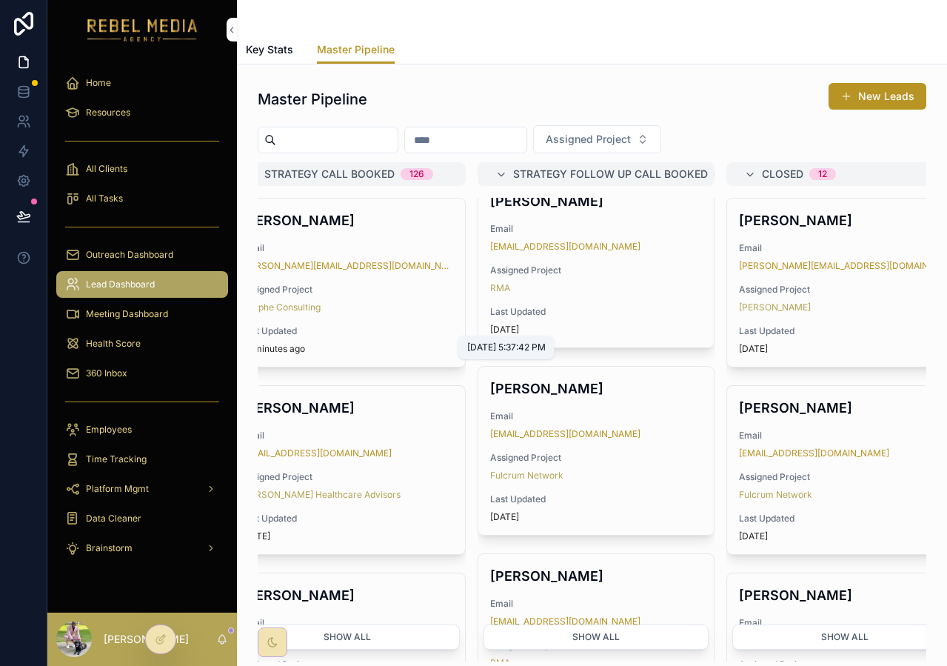
scroll to position [0, 1029]
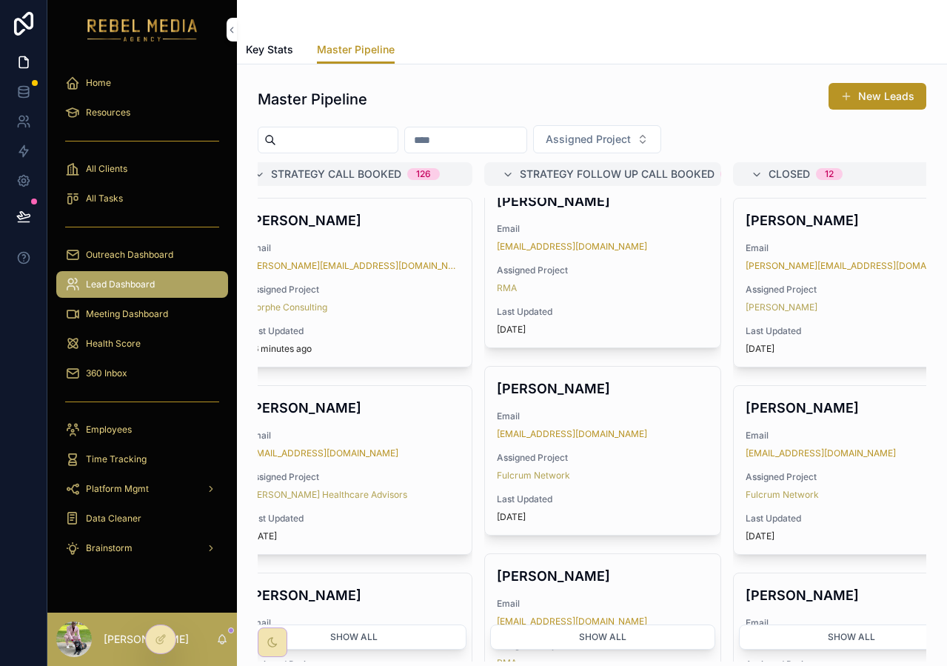
click at [141, 263] on div "Outreach Dashboard" at bounding box center [142, 255] width 154 height 24
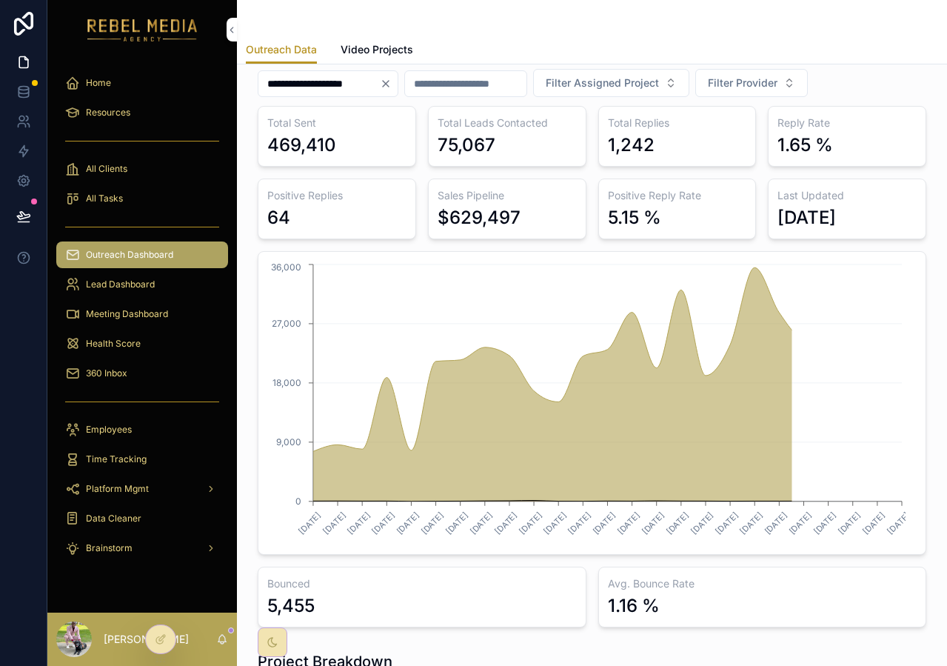
scroll to position [44, 0]
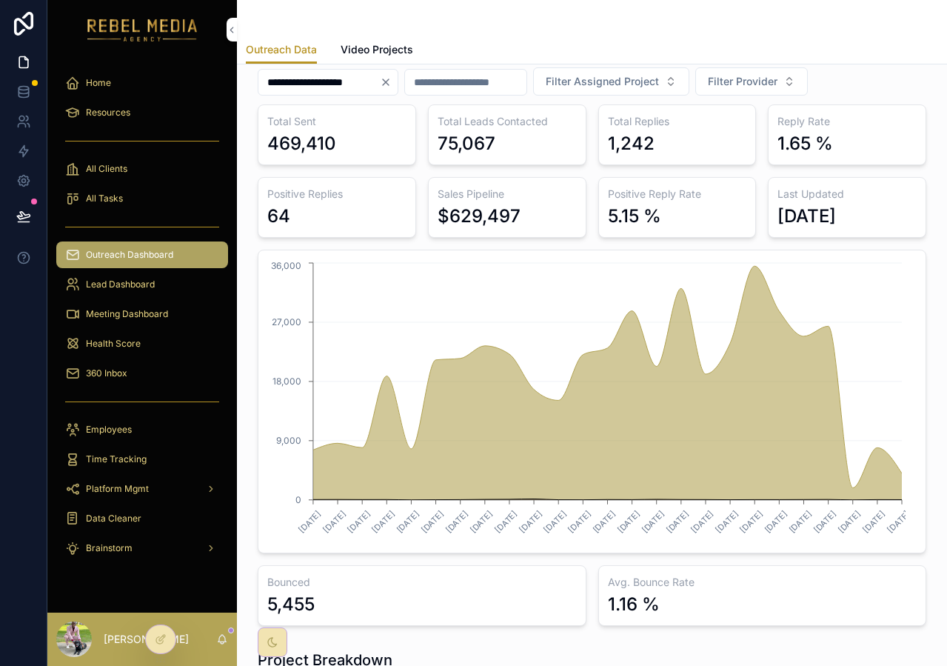
click at [392, 84] on icon "Clear" at bounding box center [386, 82] width 12 height 12
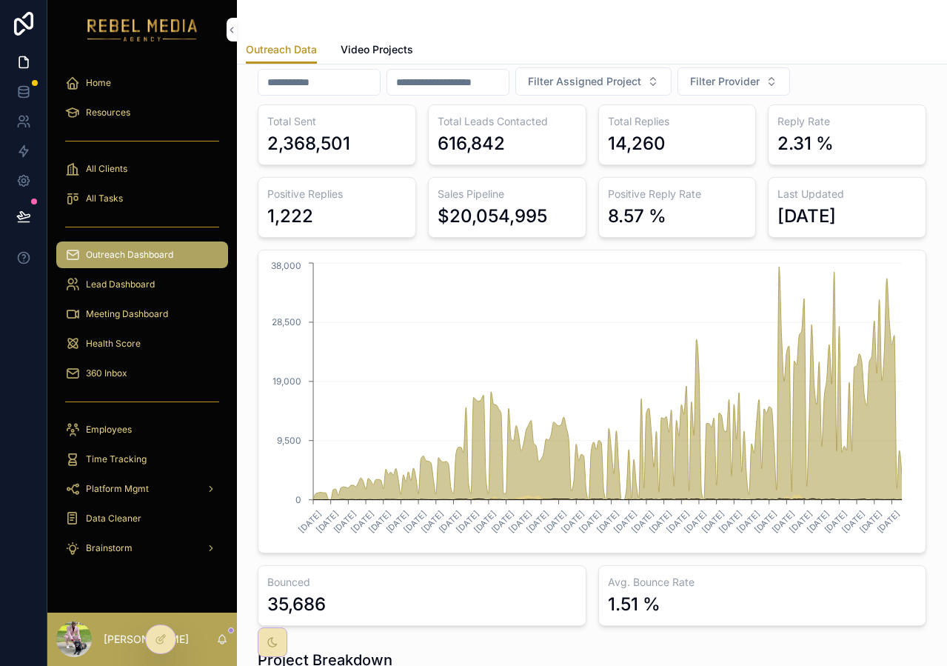
click at [144, 169] on div "All Clients" at bounding box center [142, 169] width 154 height 24
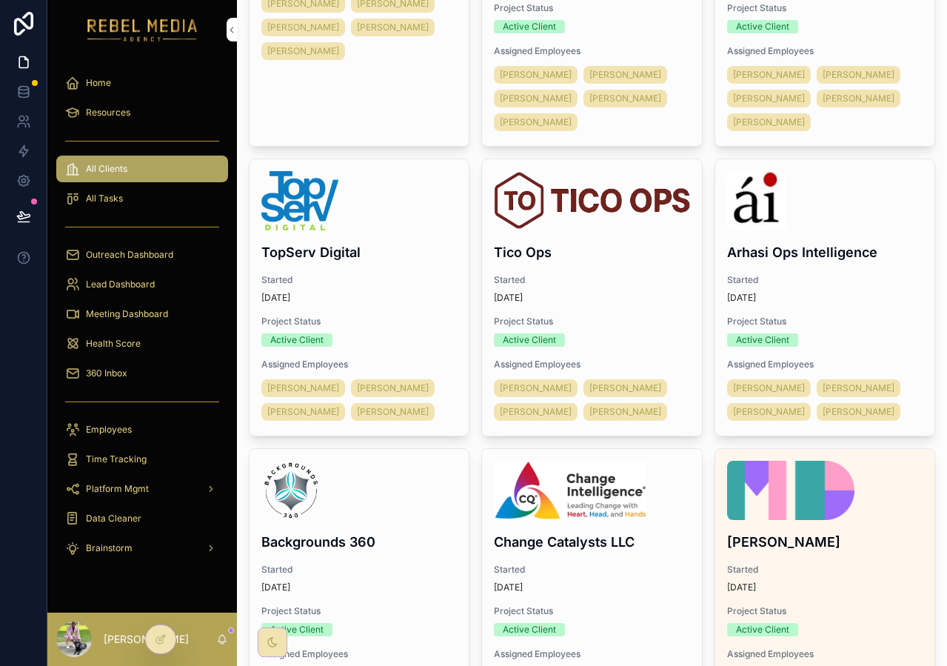
scroll to position [868, 0]
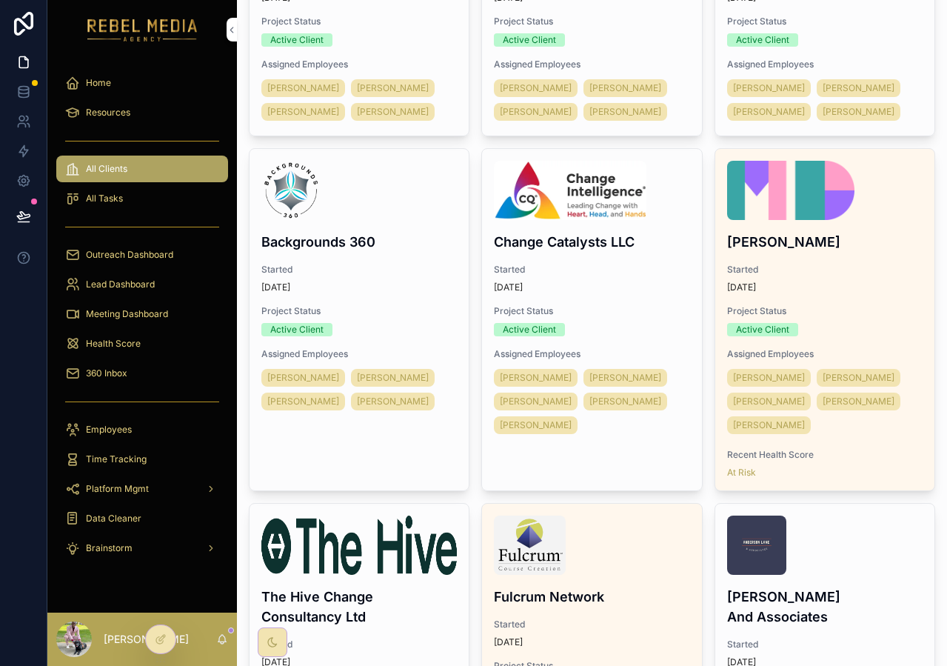
click at [113, 82] on div "Home" at bounding box center [142, 83] width 154 height 24
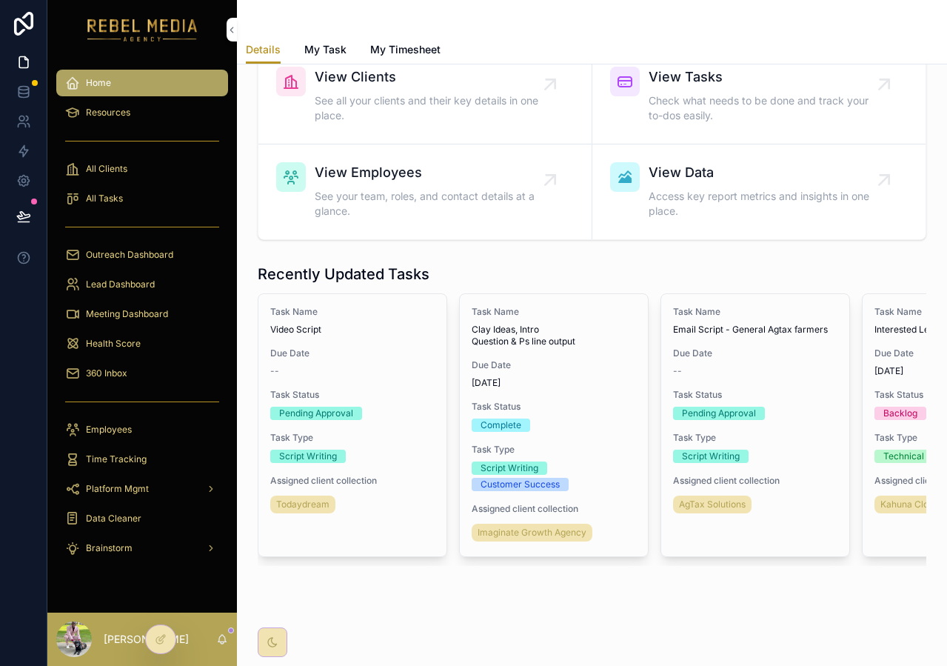
scroll to position [158, 0]
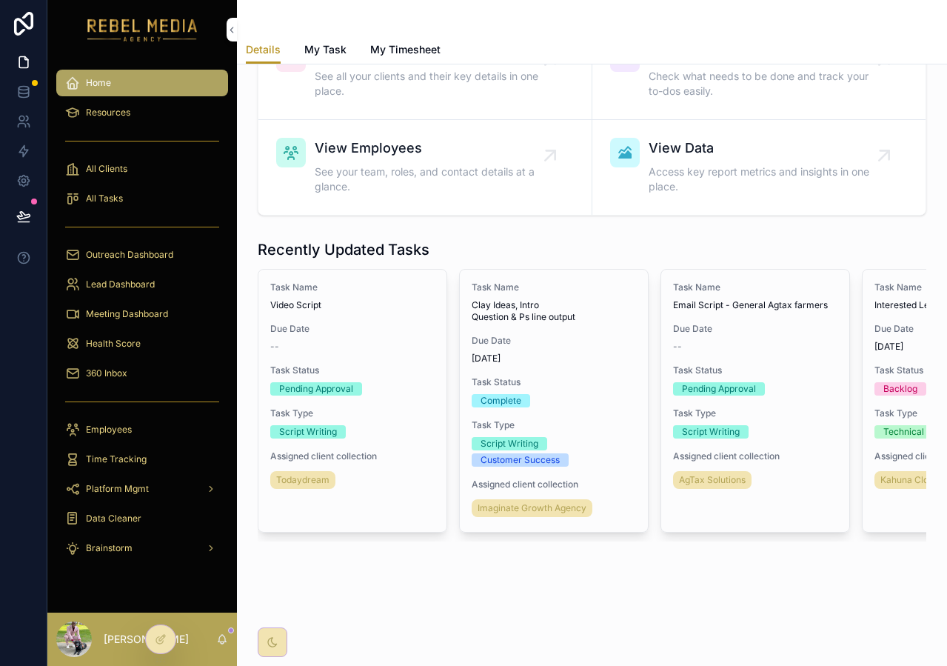
click at [111, 119] on div "Resources" at bounding box center [142, 113] width 154 height 24
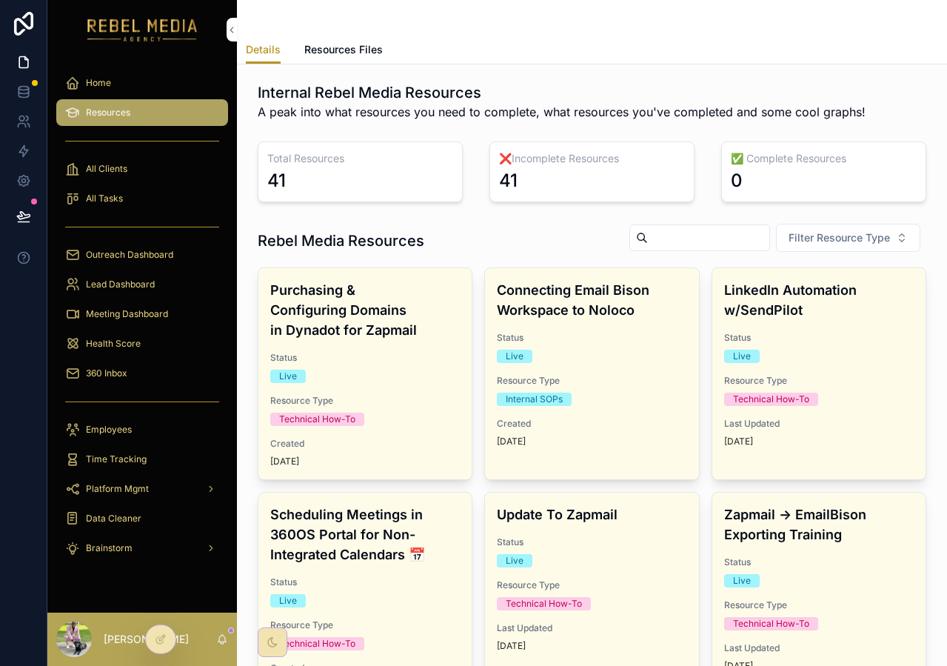
click at [111, 89] on div "Home" at bounding box center [142, 83] width 154 height 24
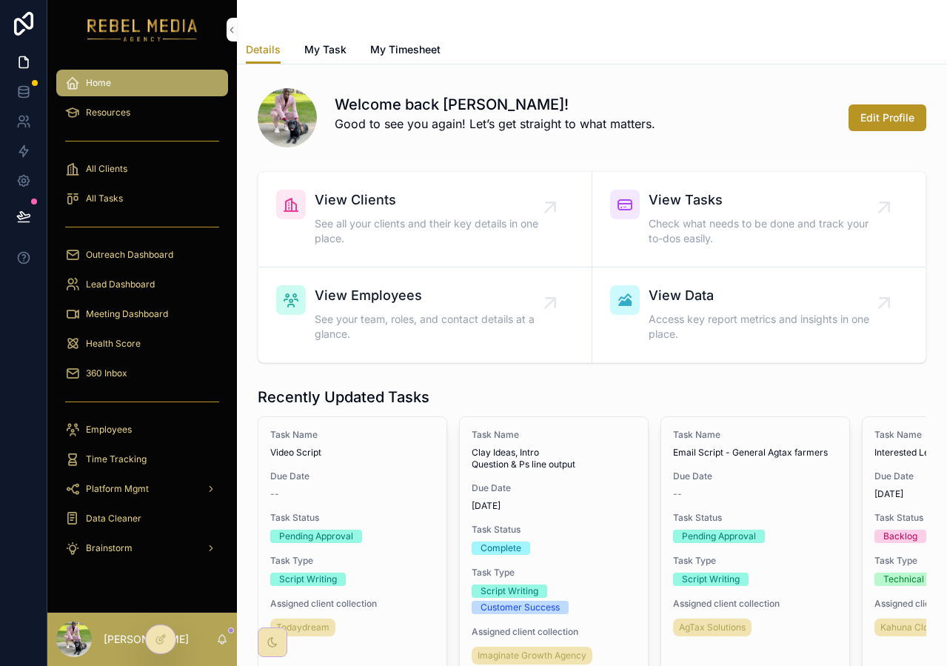
click at [99, 355] on div "Health Score" at bounding box center [142, 344] width 154 height 24
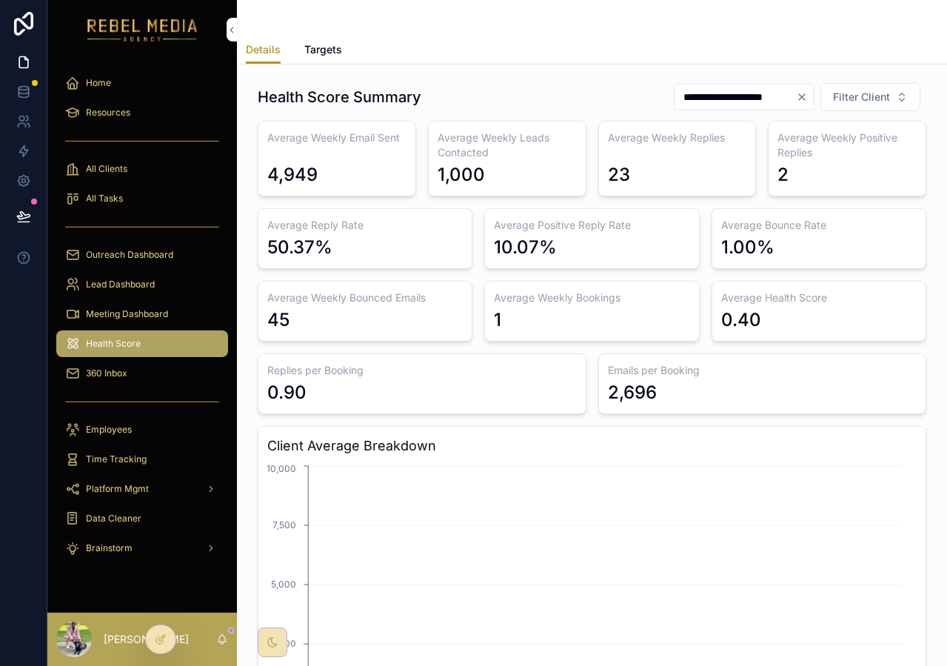
click at [99, 369] on span "360 Inbox" at bounding box center [106, 373] width 41 height 12
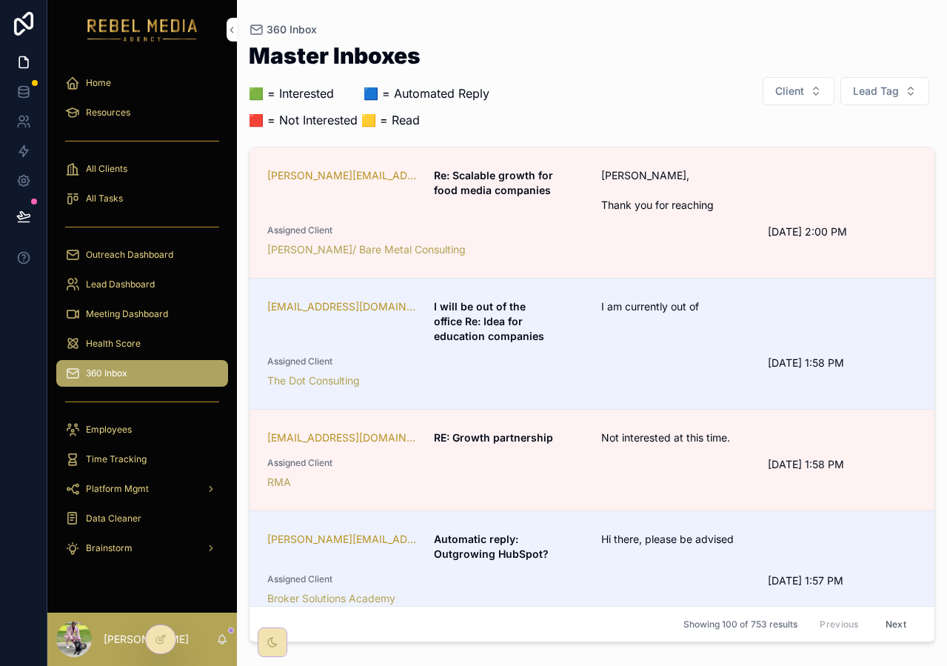
click at [557, 221] on div "[PERSON_NAME][EMAIL_ADDRESS][DOMAIN_NAME] Re: Scalable growth for food media co…" at bounding box center [591, 212] width 649 height 89
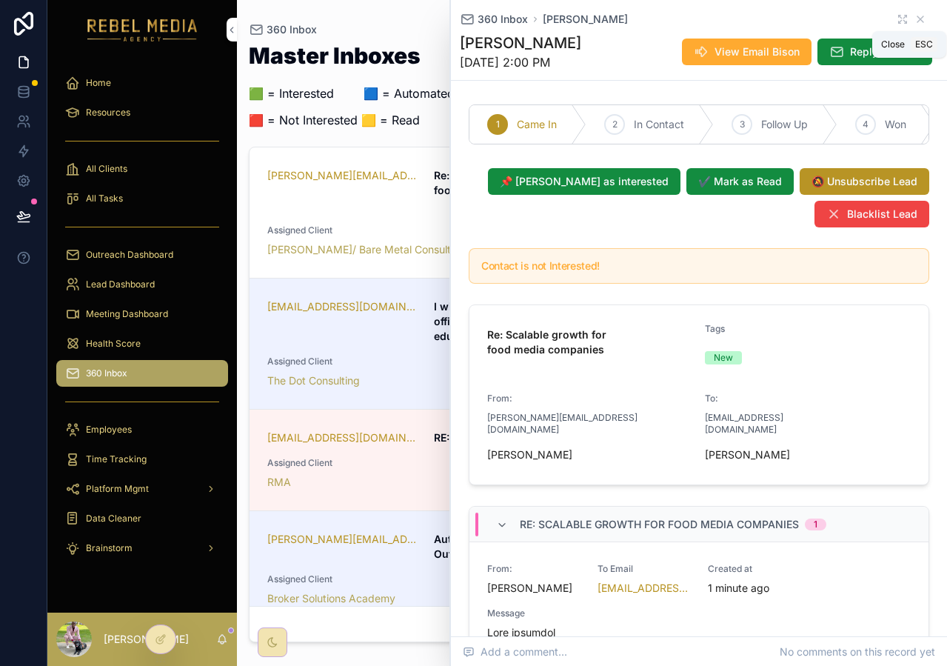
click at [914, 22] on icon "scrollable content" at bounding box center [920, 19] width 12 height 12
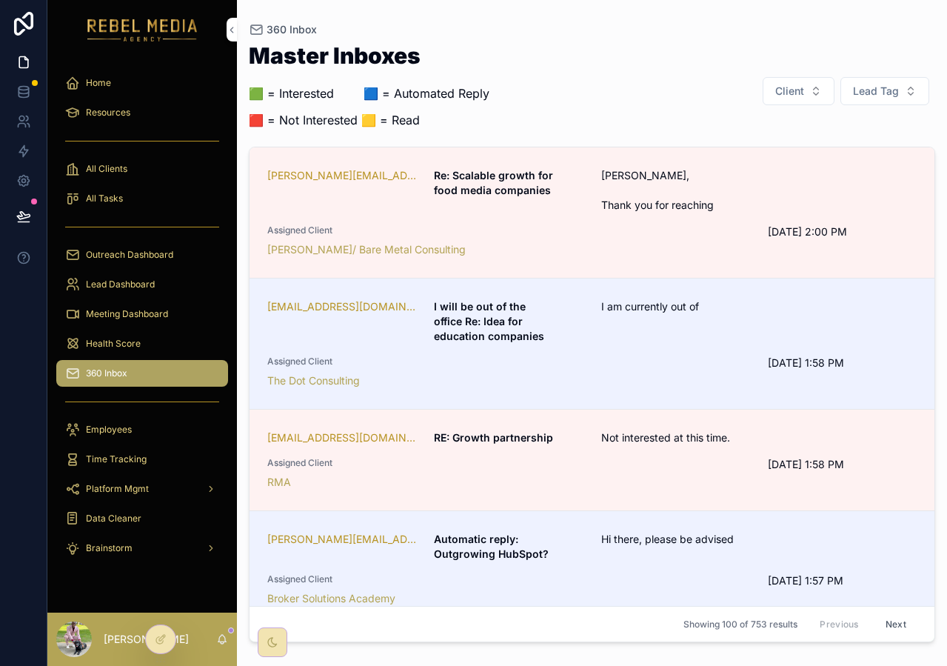
click at [604, 207] on span "[PERSON_NAME], Thank you for reaching" at bounding box center [703, 190] width 204 height 44
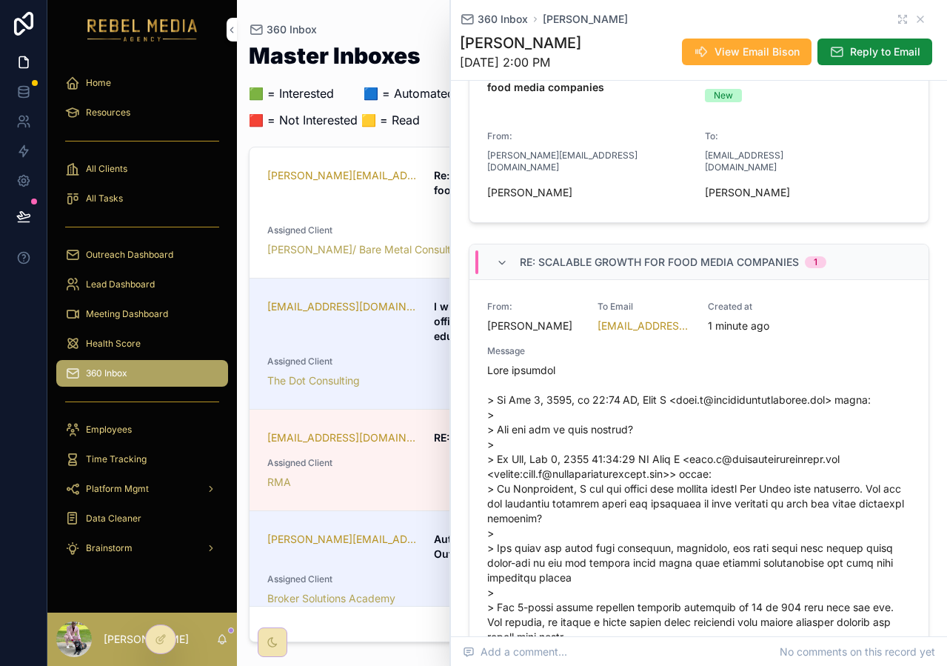
scroll to position [79, 0]
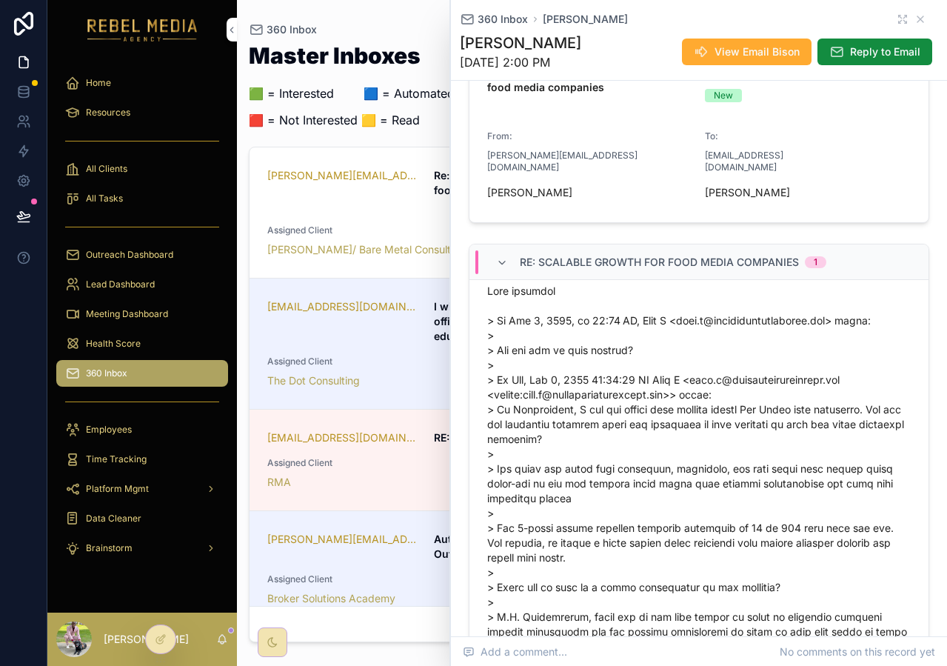
click at [573, 400] on span "scrollable content" at bounding box center [698, 521] width 423 height 474
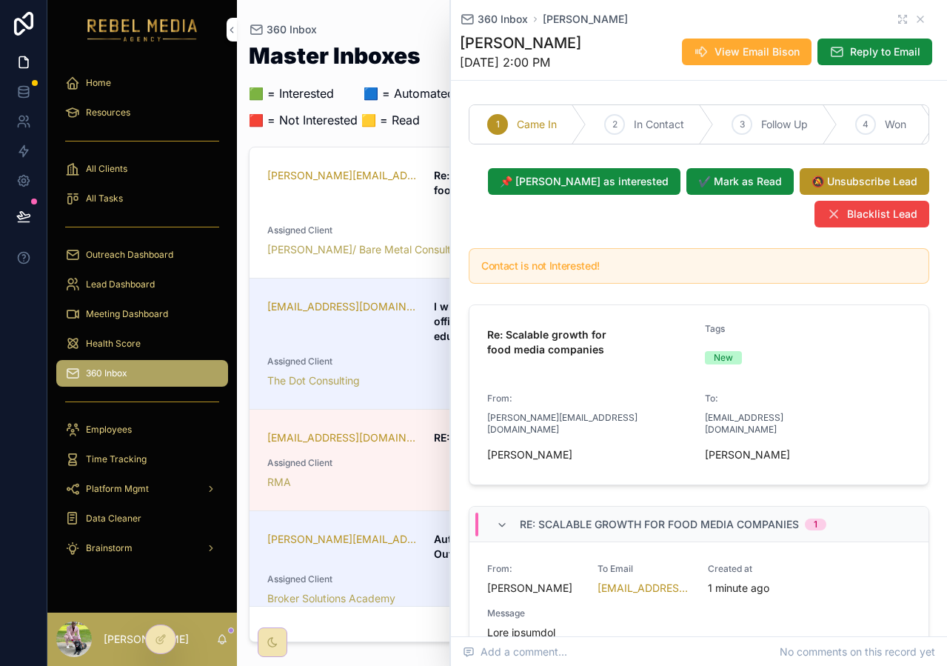
click at [867, 221] on span "Blacklist Lead" at bounding box center [882, 214] width 70 height 15
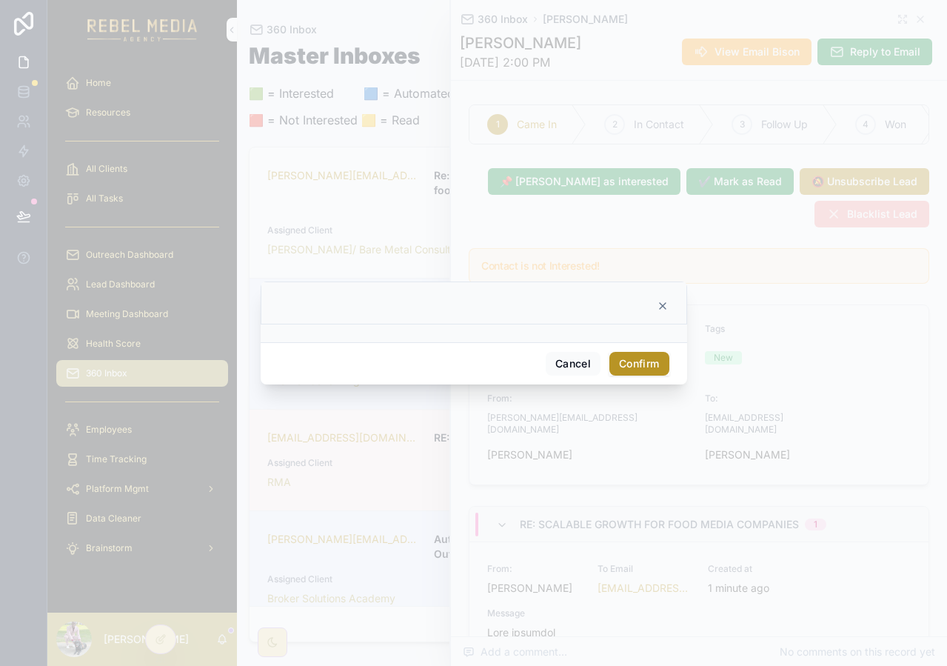
click at [634, 368] on button "Confirm" at bounding box center [638, 364] width 59 height 24
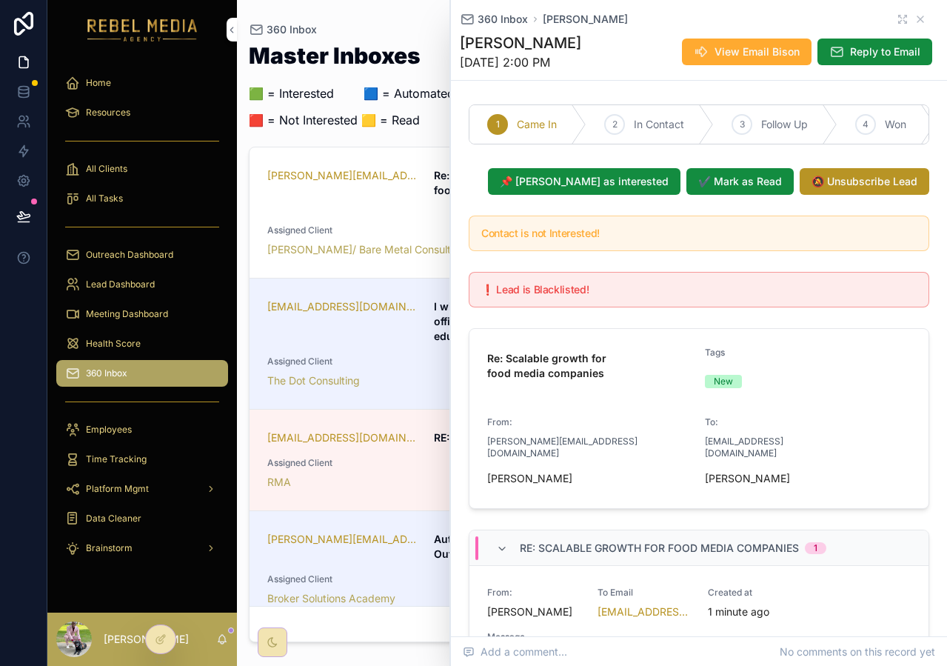
click at [863, 189] on span "🔕 Unsubscribe Lead" at bounding box center [864, 181] width 106 height 15
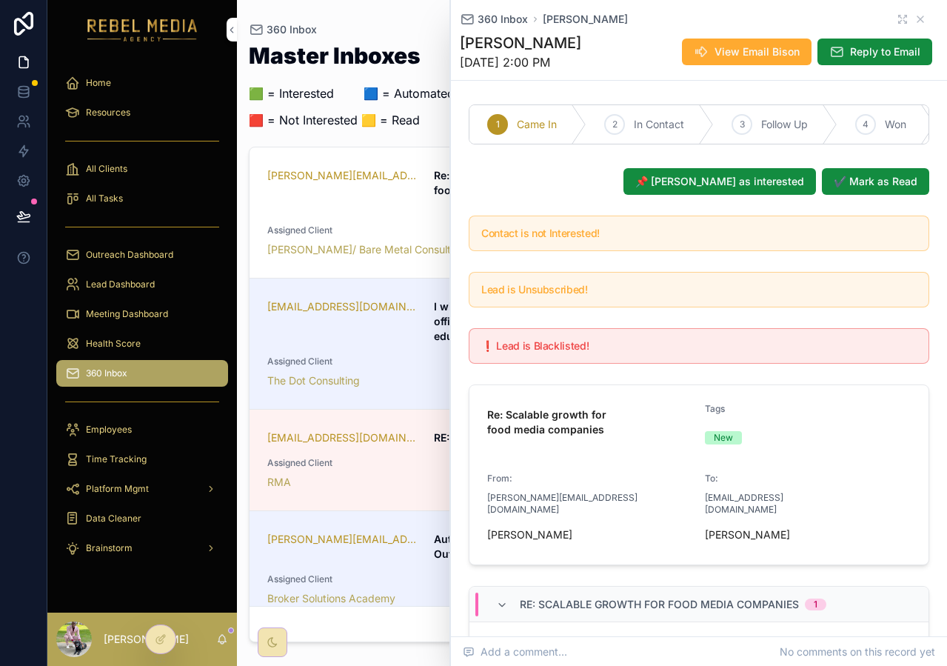
click at [918, 23] on div "360 Inbox [PERSON_NAME]" at bounding box center [699, 19] width 478 height 15
click at [914, 20] on icon "scrollable content" at bounding box center [920, 19] width 12 height 12
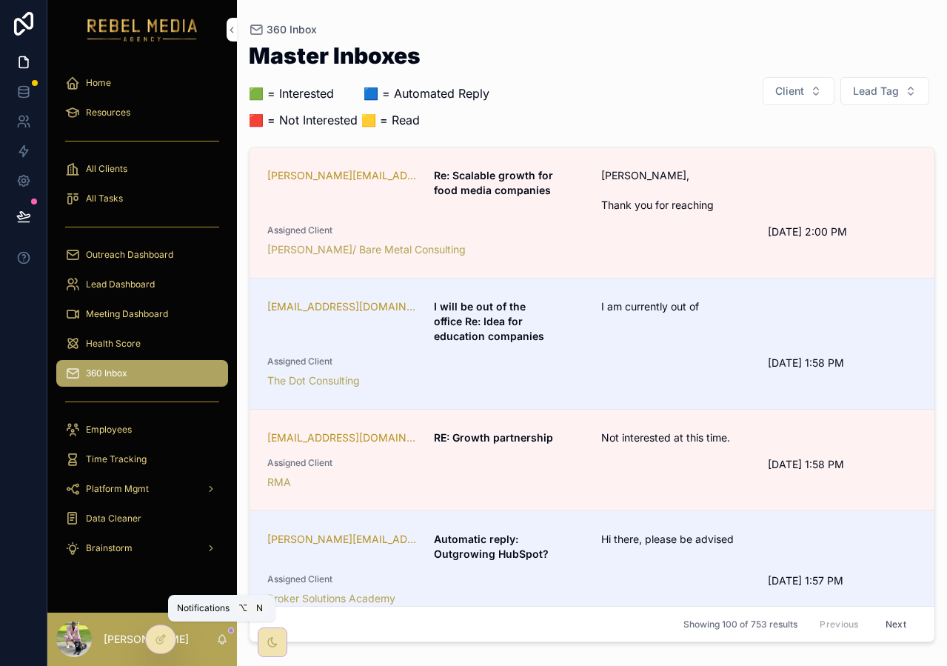
click at [226, 637] on icon "scrollable content" at bounding box center [222, 639] width 12 height 12
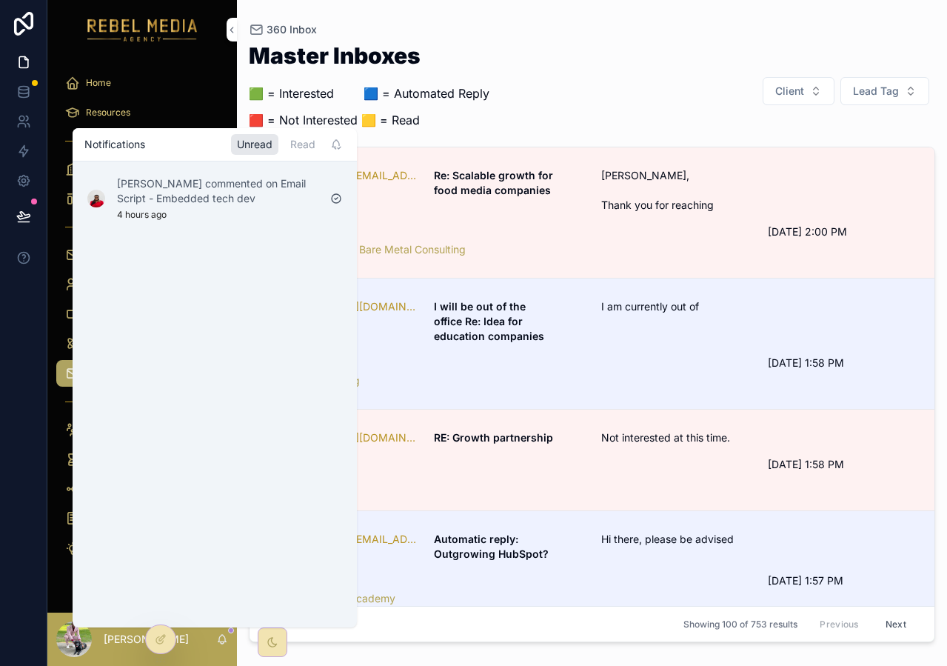
click at [241, 175] on div "[PERSON_NAME] commented on Email Script - Embedded tech dev 4 hours ago" at bounding box center [202, 198] width 243 height 56
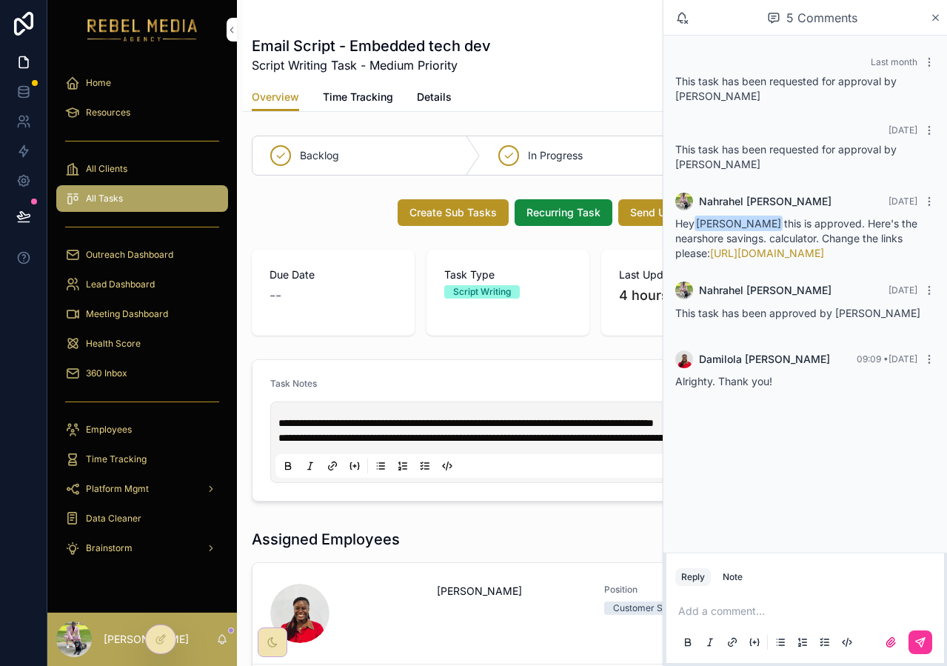
click at [934, 19] on icon "scrollable content" at bounding box center [935, 18] width 11 height 12
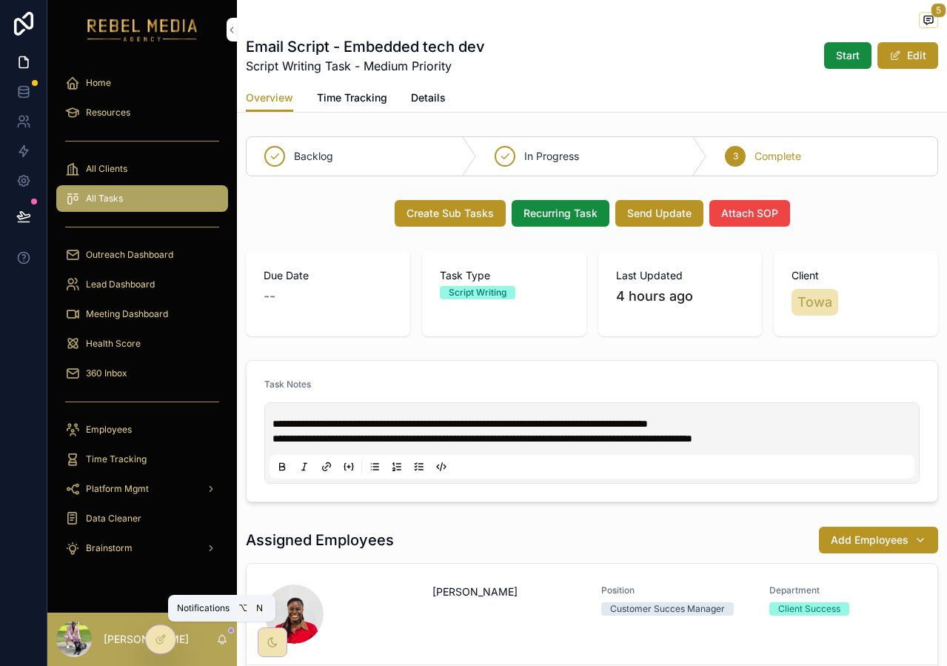
click at [221, 640] on icon "scrollable content" at bounding box center [222, 639] width 12 height 12
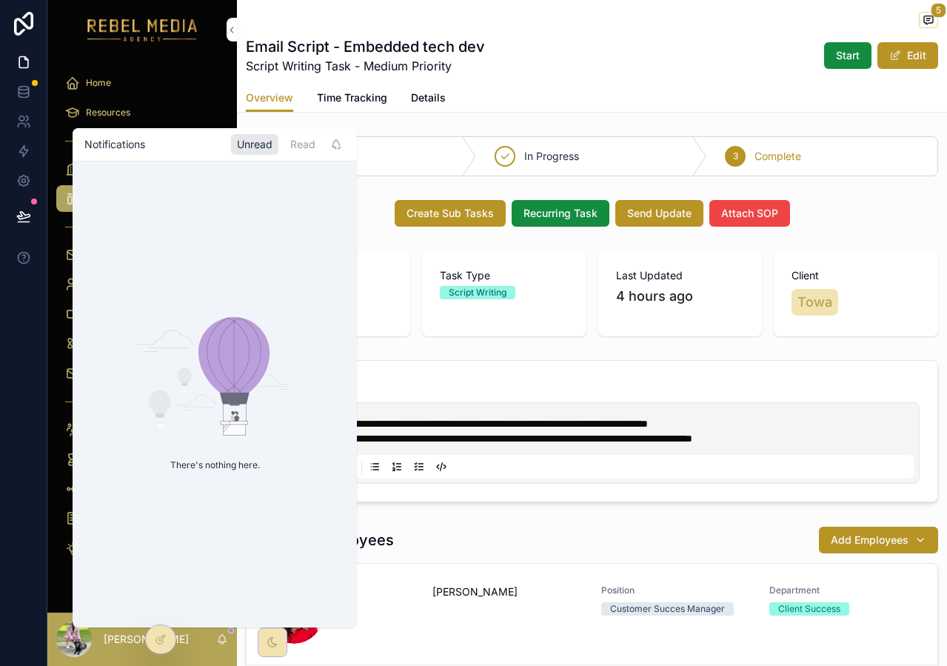
click at [302, 141] on div "Read" at bounding box center [302, 144] width 37 height 21
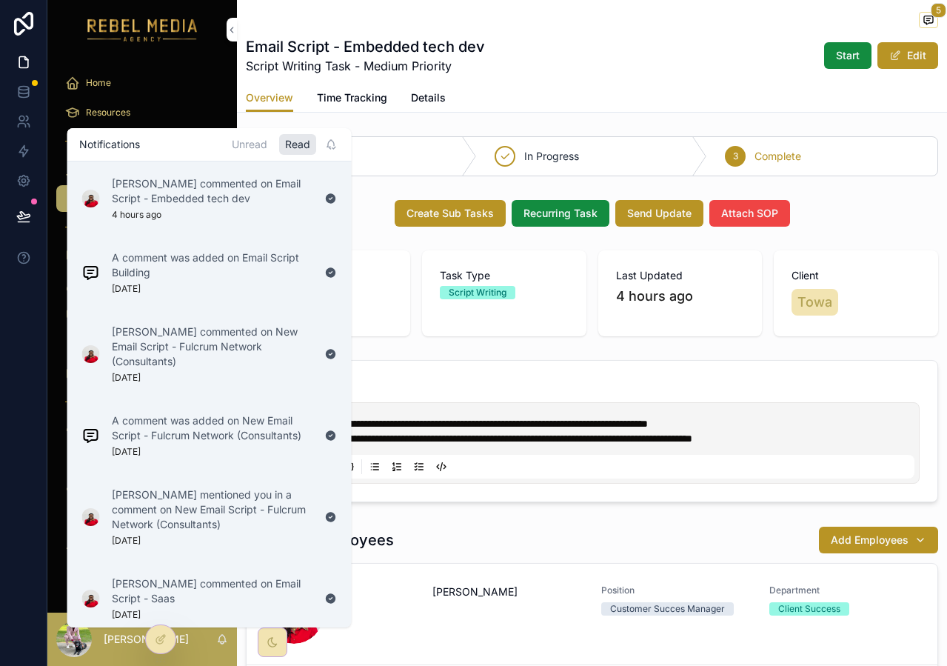
click at [258, 150] on div "Unread" at bounding box center [249, 144] width 47 height 21
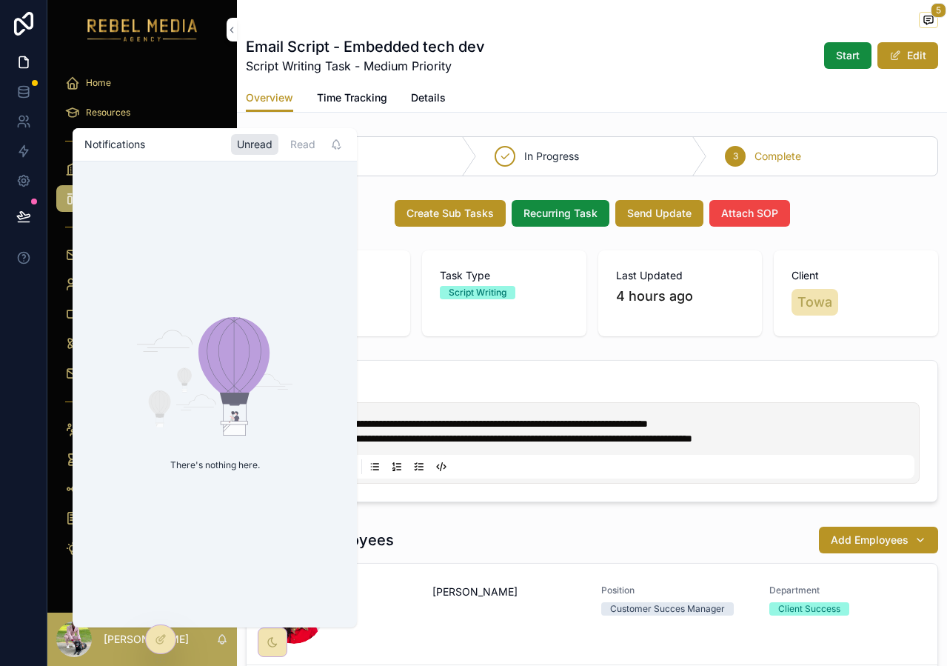
click at [355, 30] on div "5 Email Script - Embedded tech dev Script Writing Task - Medium Priority Start …" at bounding box center [592, 42] width 692 height 84
